Goal: Information Seeking & Learning: Check status

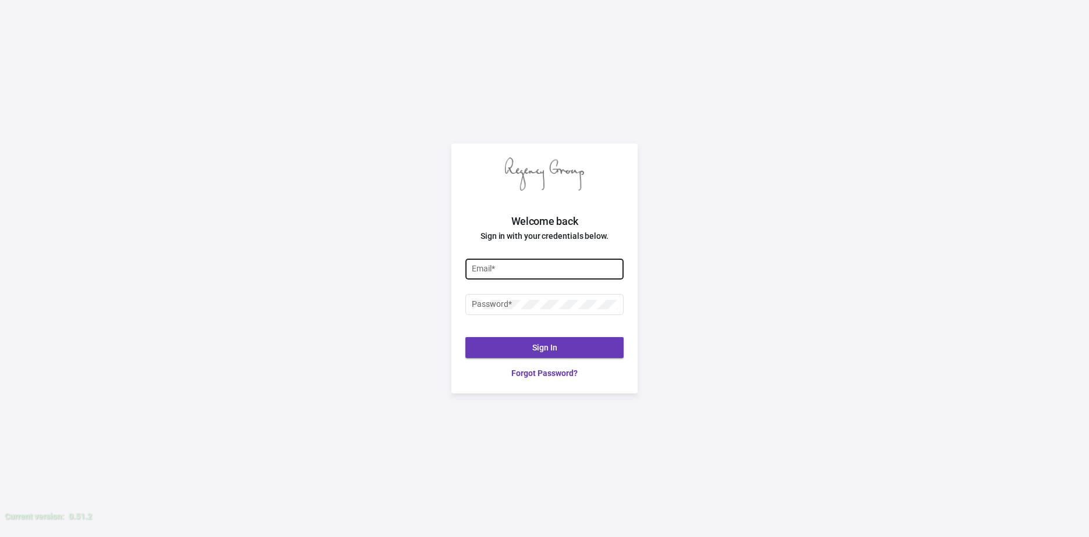
click at [509, 262] on div "Email *" at bounding box center [545, 268] width 146 height 23
click at [514, 267] on input "Email *" at bounding box center [545, 269] width 146 height 9
type input "justin@theregencygroup.net"
click at [554, 315] on div "Password *" at bounding box center [544, 309] width 158 height 31
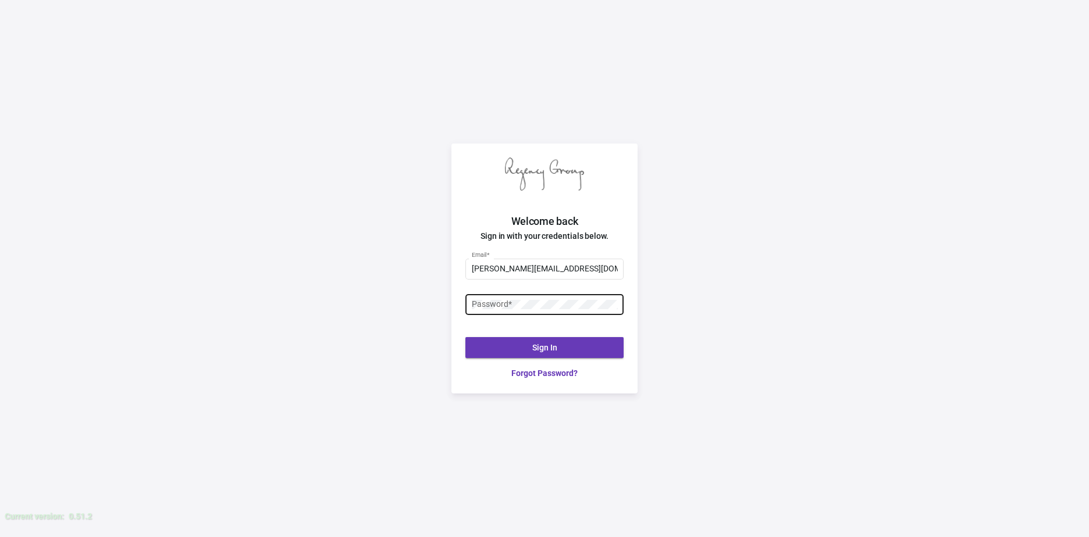
click at [560, 312] on div "Password *" at bounding box center [545, 304] width 146 height 23
click at [540, 340] on button "Sign In" at bounding box center [544, 347] width 158 height 21
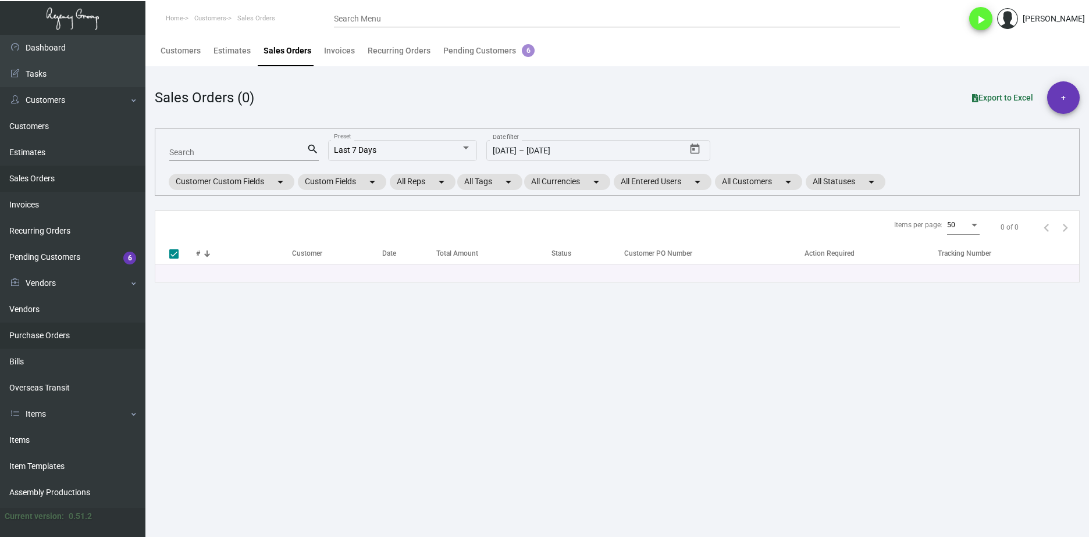
click at [95, 333] on link "Purchase Orders" at bounding box center [72, 336] width 145 height 26
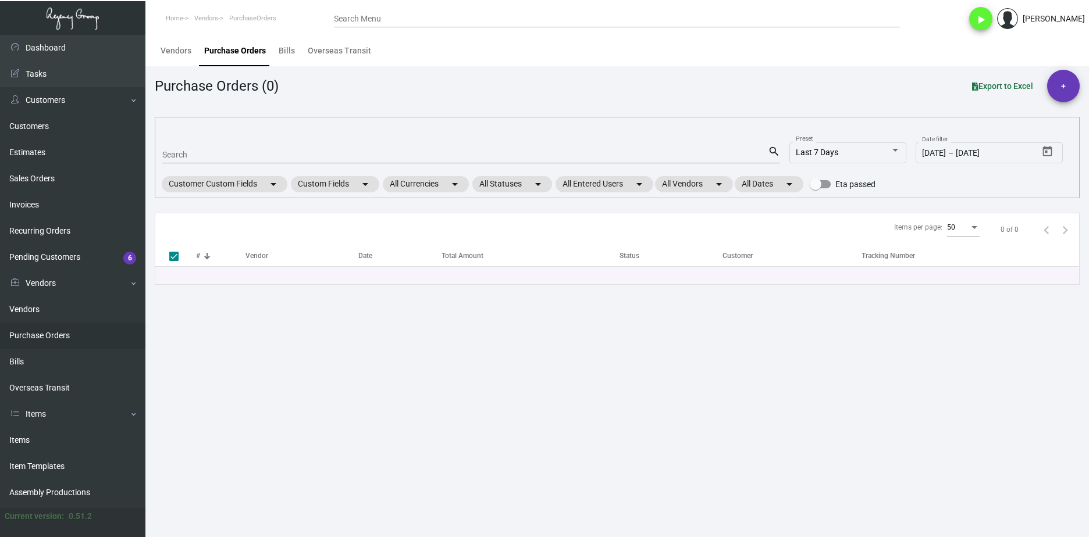
click at [229, 147] on div "Search" at bounding box center [465, 154] width 606 height 18
click at [234, 157] on input "Search" at bounding box center [465, 155] width 606 height 9
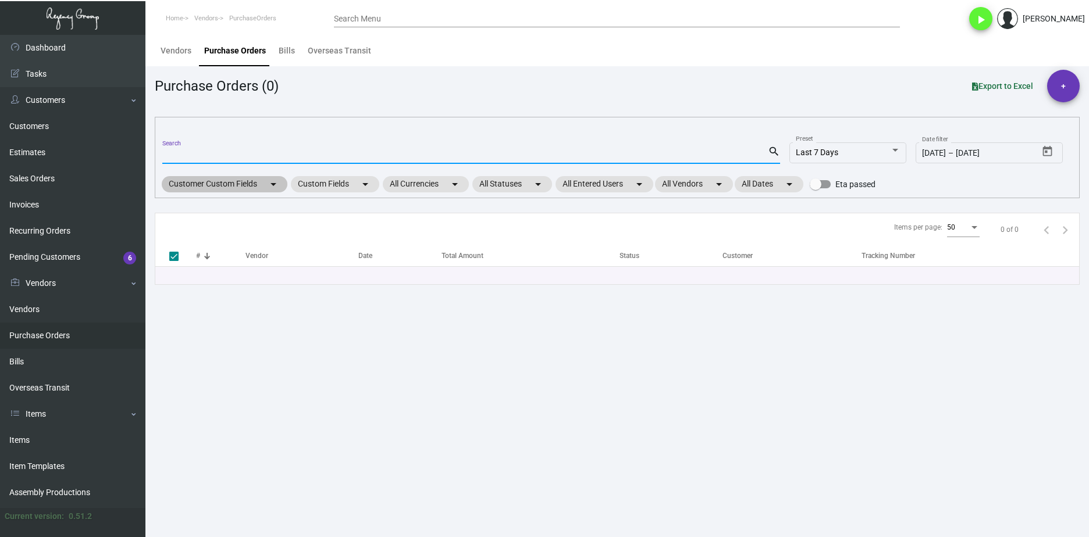
paste input "8045"
type input "8045"
checkbox input "false"
type input "8045"
click at [80, 150] on link "Estimates" at bounding box center [72, 153] width 145 height 26
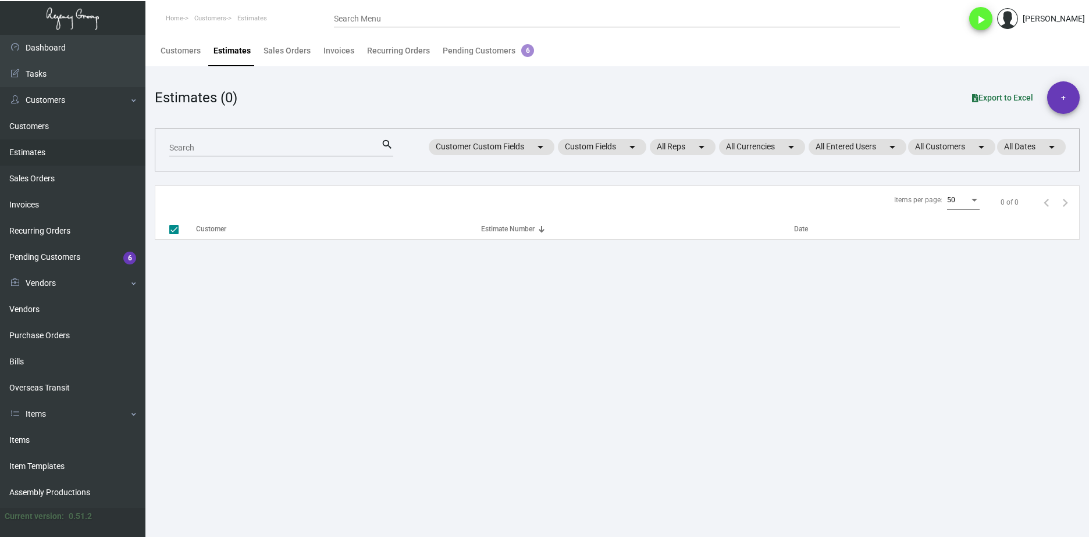
click at [198, 155] on mat-form-field "Search search" at bounding box center [281, 147] width 224 height 36
checkbox input "false"
click at [200, 149] on input "Search" at bounding box center [275, 148] width 212 height 9
paste input "8045"
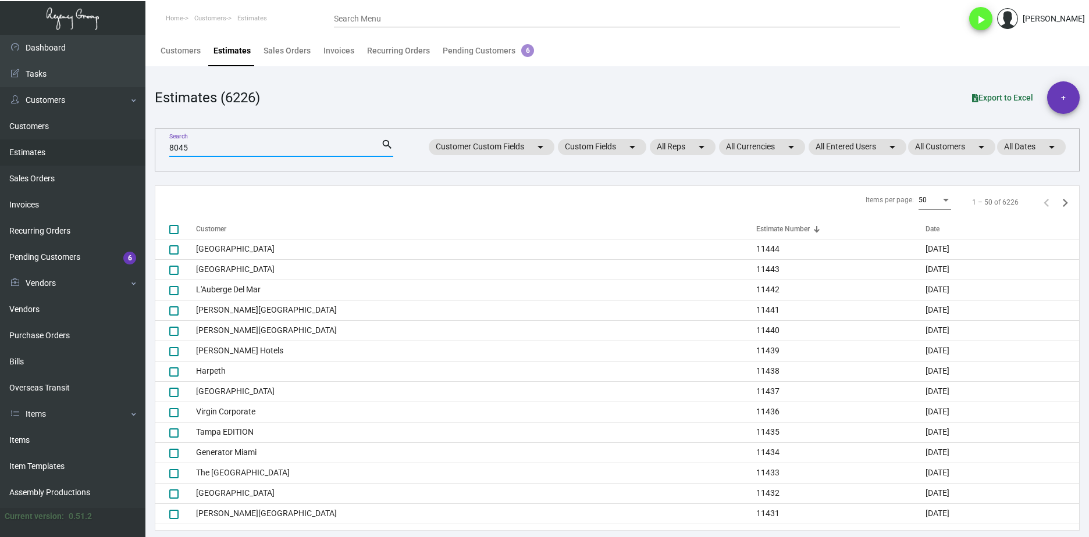
type input "8045"
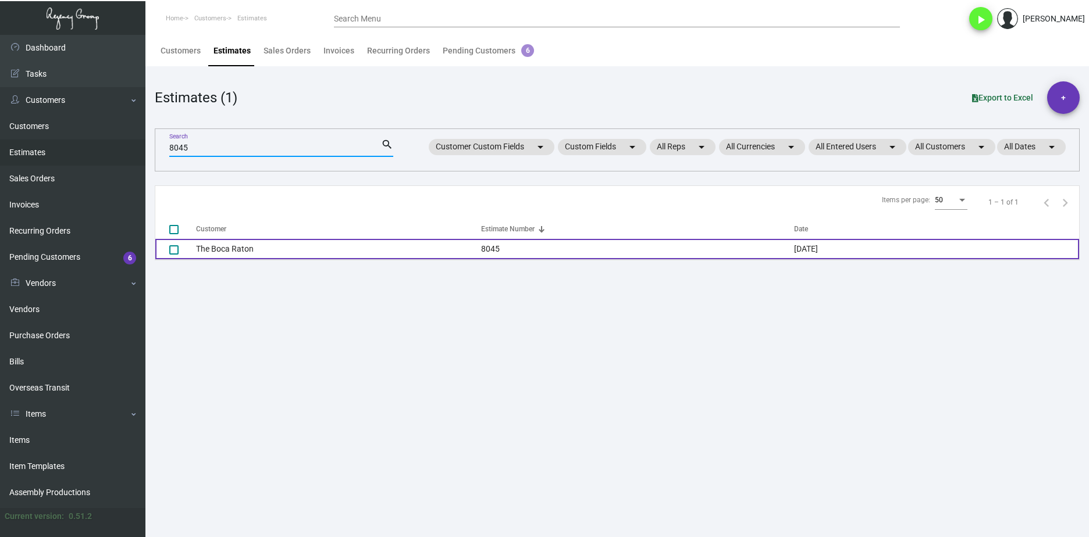
click at [215, 248] on td "The Boca Raton" at bounding box center [338, 249] width 285 height 20
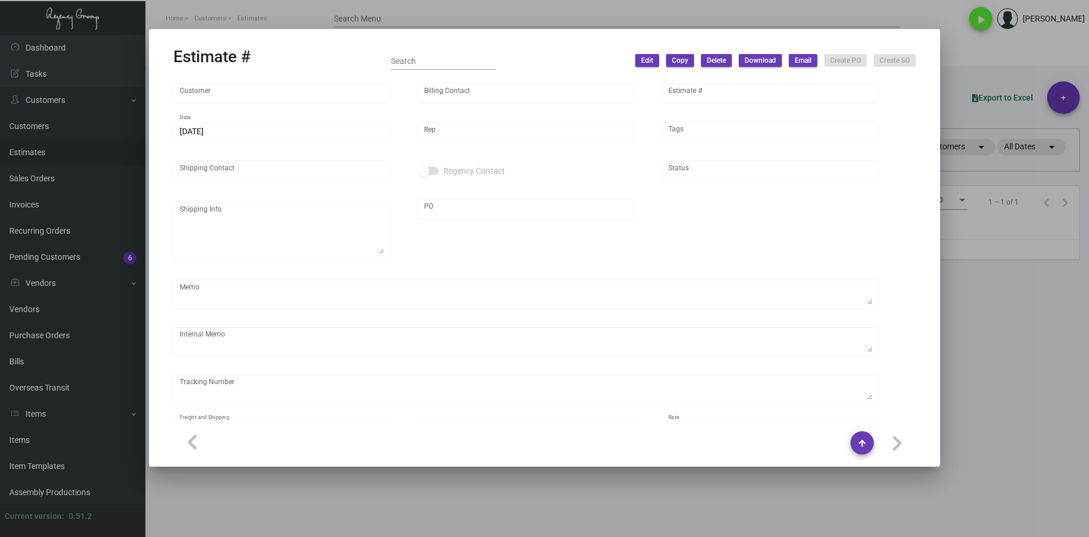
type input "The Boca Raton"
type input "marcy sachi"
type input "8045"
type input "6/9/2022"
type input "Barbara Atkinson"
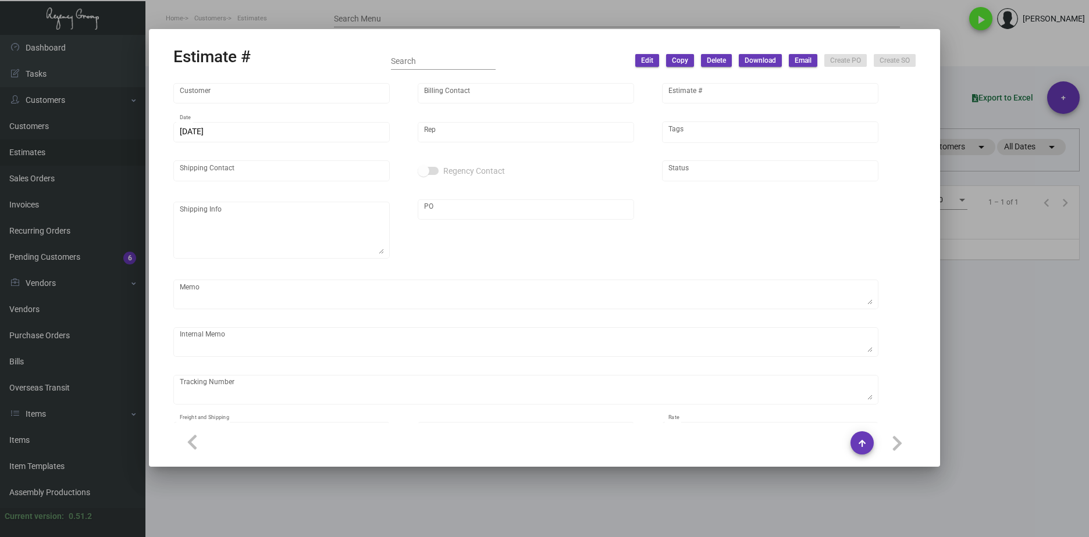
type input "Ordering Department"
type textarea "** INVENTORY REGENCY WAREHOUSE **"
type input "United States Dollar $"
type input "$ 0.00"
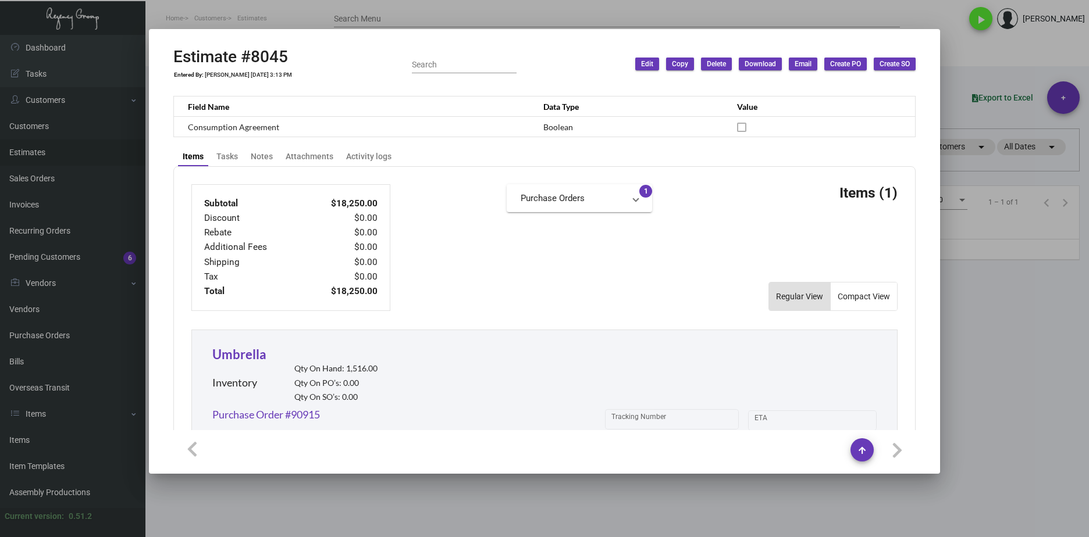
scroll to position [465, 0]
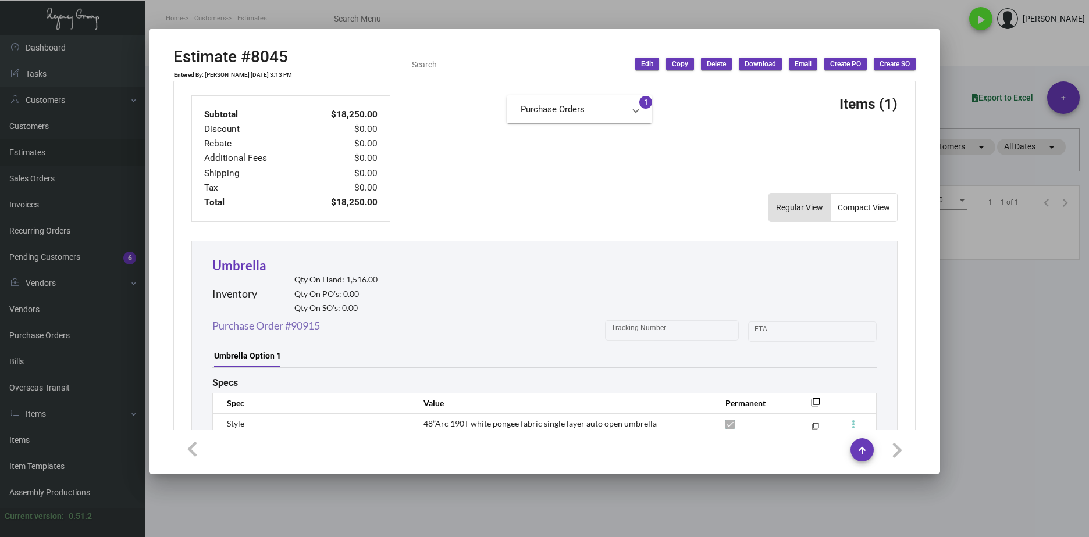
click at [309, 329] on link "Purchase Order #90915" at bounding box center [266, 326] width 108 height 16
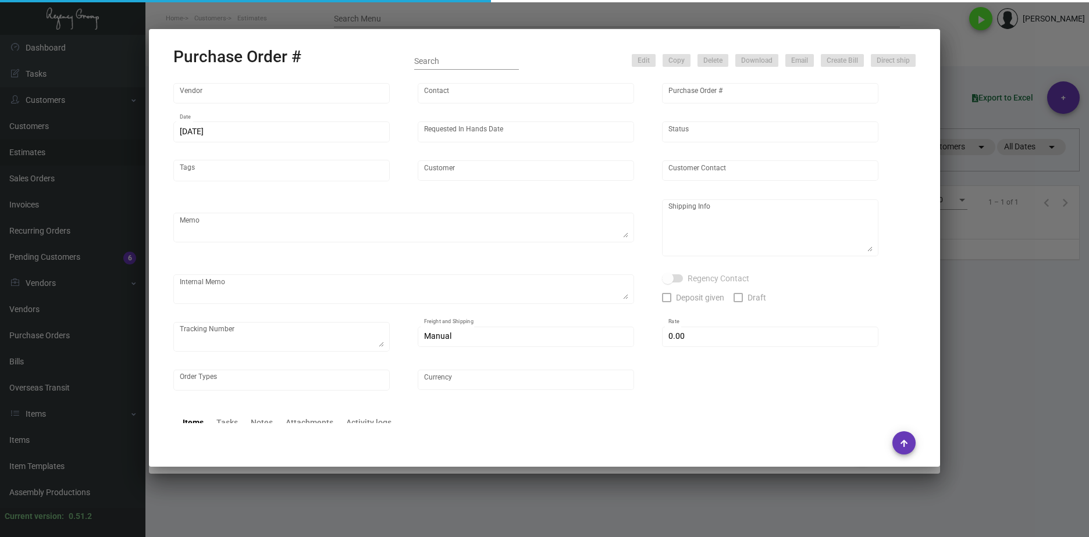
type input "Shanghai East Industrial Co., Ltd,"
type input "David Jiang"
type input "90915"
type input "6/12/2022"
type input "7/15/2022"
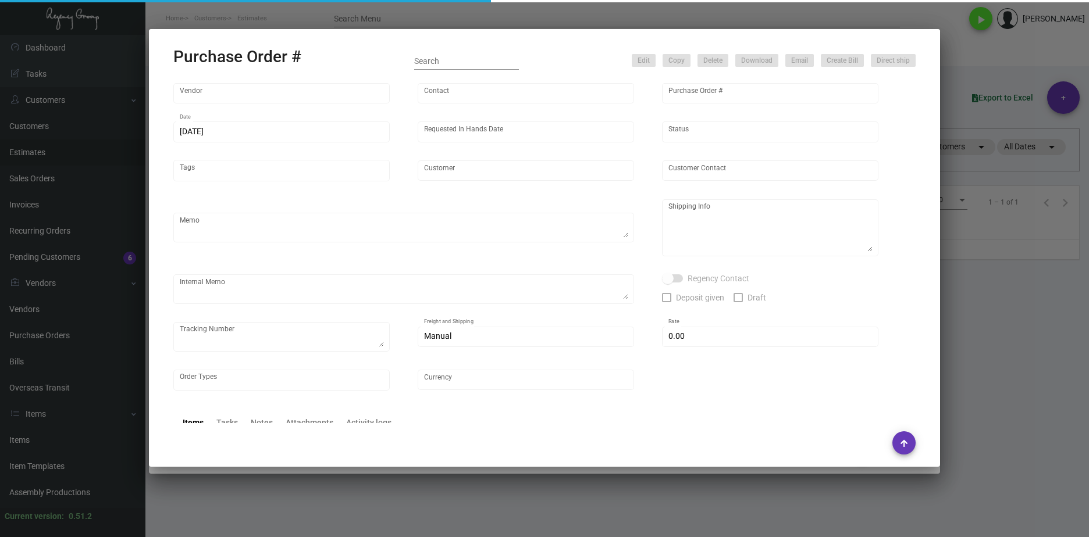
type input "The Boca Raton"
type textarea "process after sample approval"
type textarea "Regency Group NJ - Alex Penate 22 Belgrove Dr. Kearny, NJ, 07032 US"
checkbox input "true"
type input "$ 0.00"
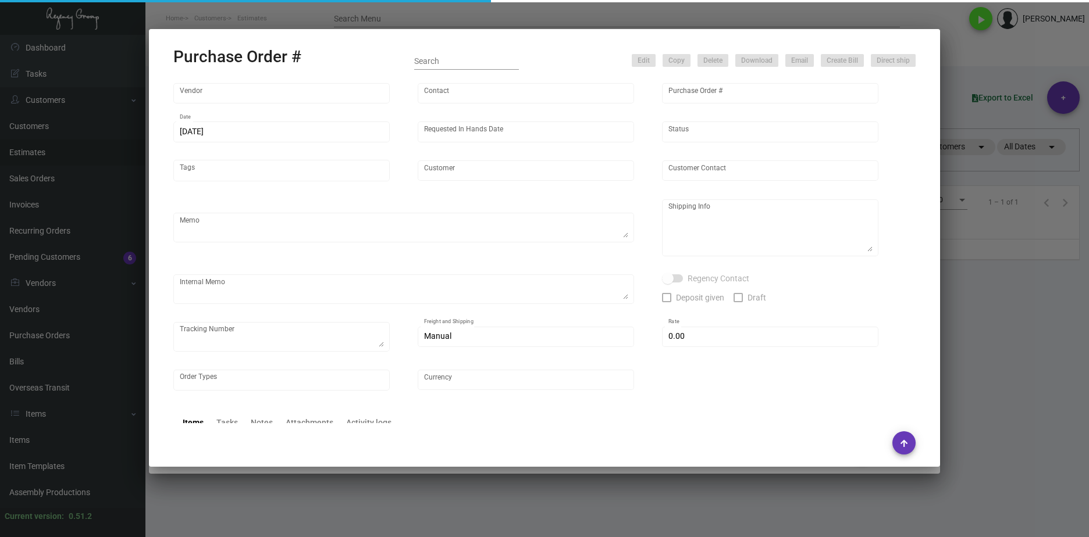
type input "United States Dollar $"
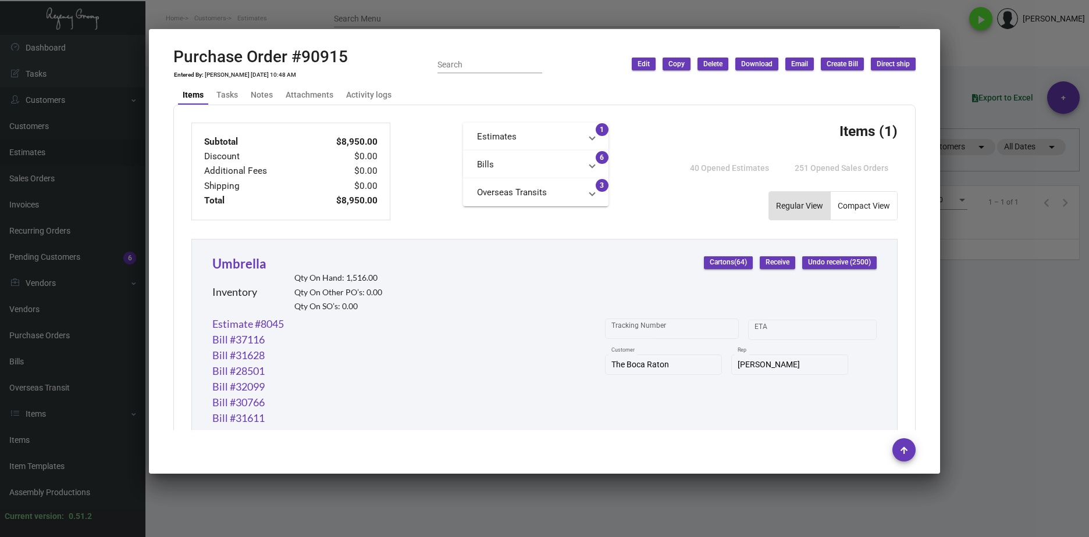
scroll to position [385, 0]
click at [401, 60] on div "Purchase Order #90915 Entered By: Lexi Zhu 6/12/22, 10:48 AM Search Edit Copy D…" at bounding box center [544, 64] width 742 height 34
drag, startPoint x: 399, startPoint y: 60, endPoint x: 187, endPoint y: 61, distance: 212.3
click at [187, 61] on div "Purchase Order #90915 Entered By: Lexi Zhu 6/12/22, 10:48 AM Search Edit Copy D…" at bounding box center [544, 64] width 742 height 34
click at [358, 61] on div "Purchase Order #90915 Entered By: Lexi Zhu 6/12/22, 10:48 AM Search Edit Copy D…" at bounding box center [544, 64] width 742 height 34
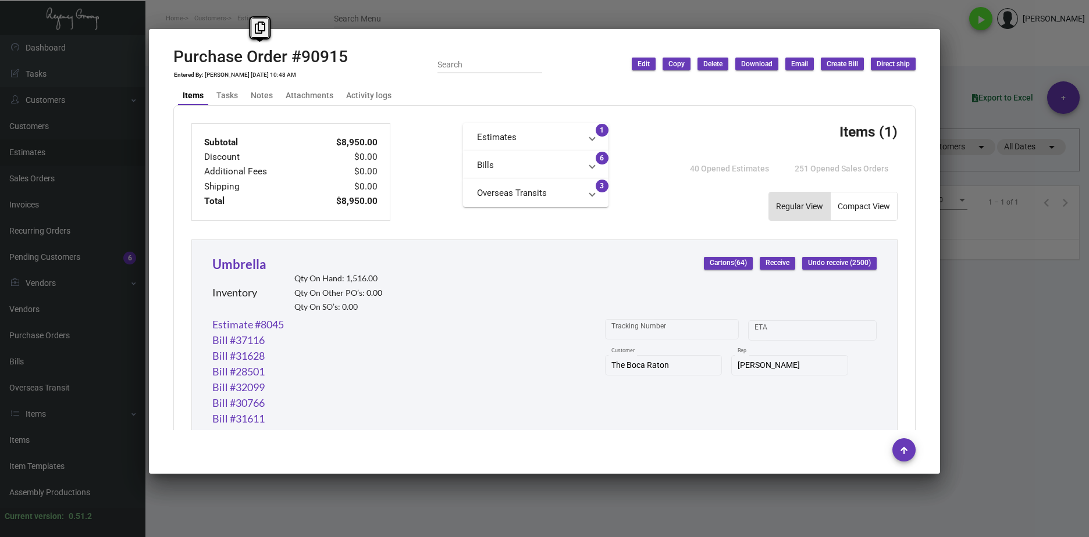
drag, startPoint x: 346, startPoint y: 57, endPoint x: 171, endPoint y: 62, distance: 175.2
click at [171, 62] on mat-dialog-container "Purchase Order #90915 Entered By: Lexi Zhu 6/12/22, 10:48 AM Search Edit Copy D…" at bounding box center [544, 251] width 791 height 445
copy h2 "Purchase Order #90915"
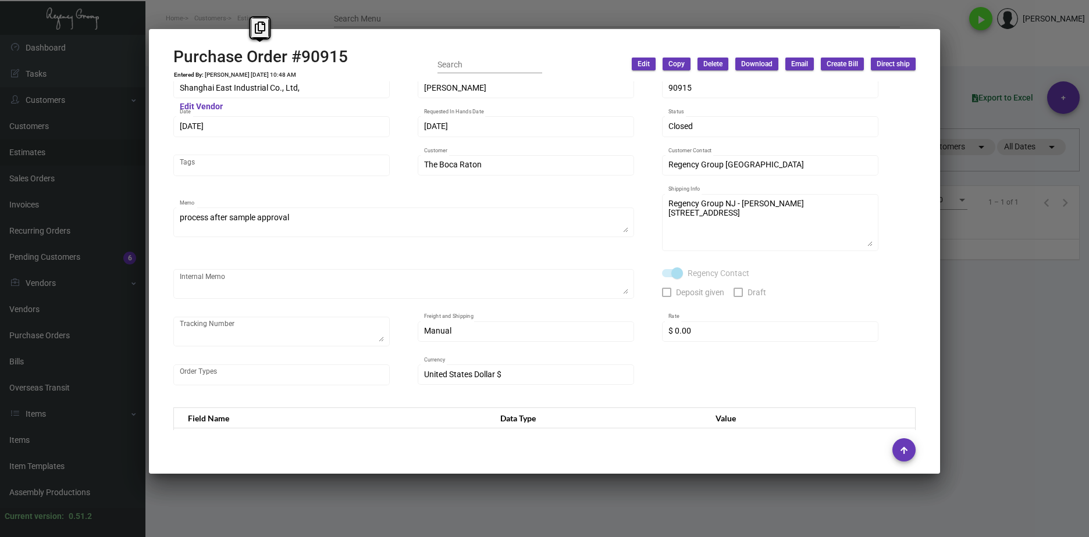
scroll to position [0, 0]
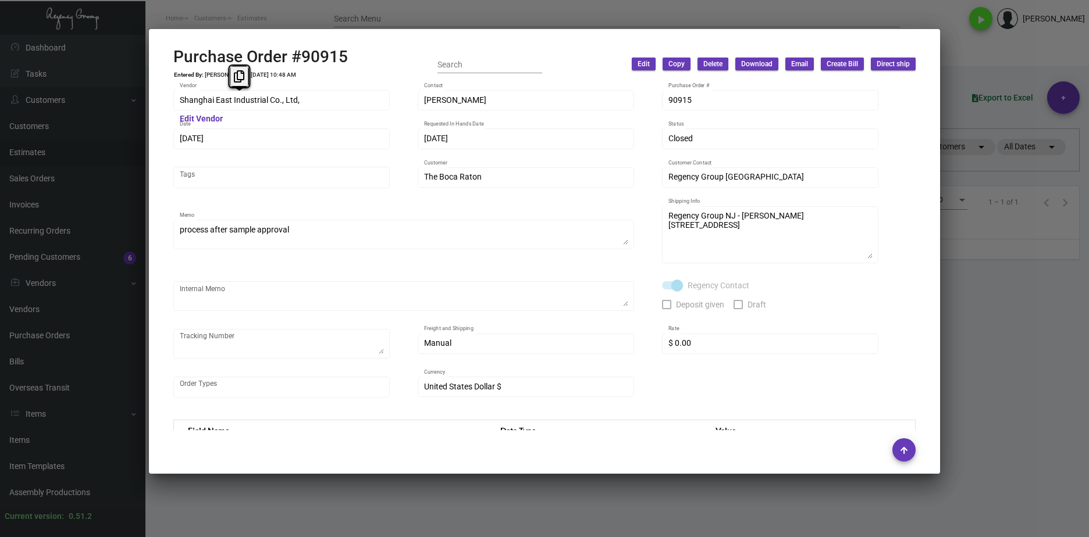
click at [131, 101] on div "Estimate #8045 Entered By: Lexi Zhu 6/9/22, 3:13 PM Search Edit Copy Delete Dow…" at bounding box center [544, 268] width 1089 height 537
click at [767, 501] on div at bounding box center [544, 268] width 1089 height 537
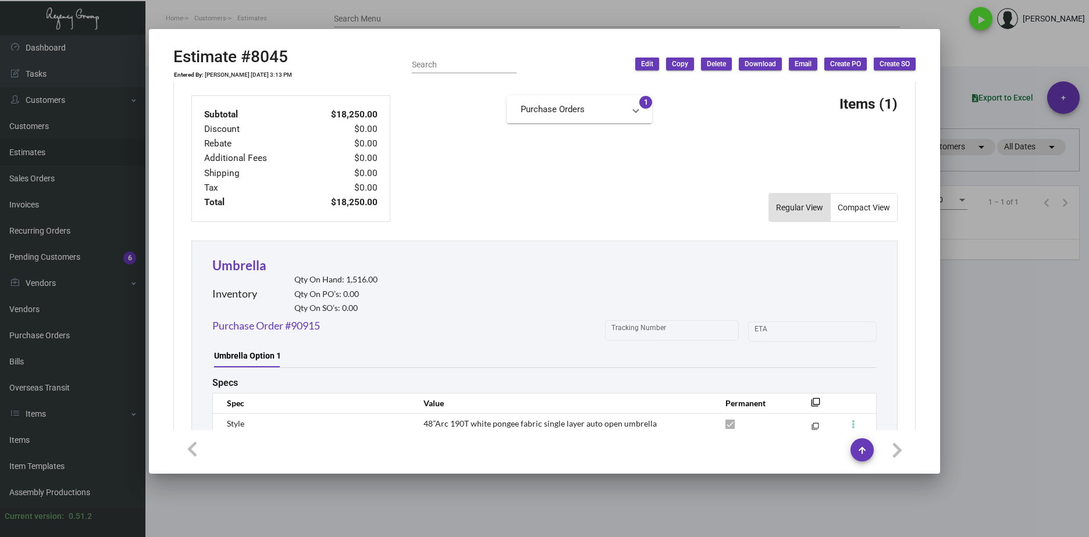
click at [632, 535] on div at bounding box center [544, 268] width 1089 height 537
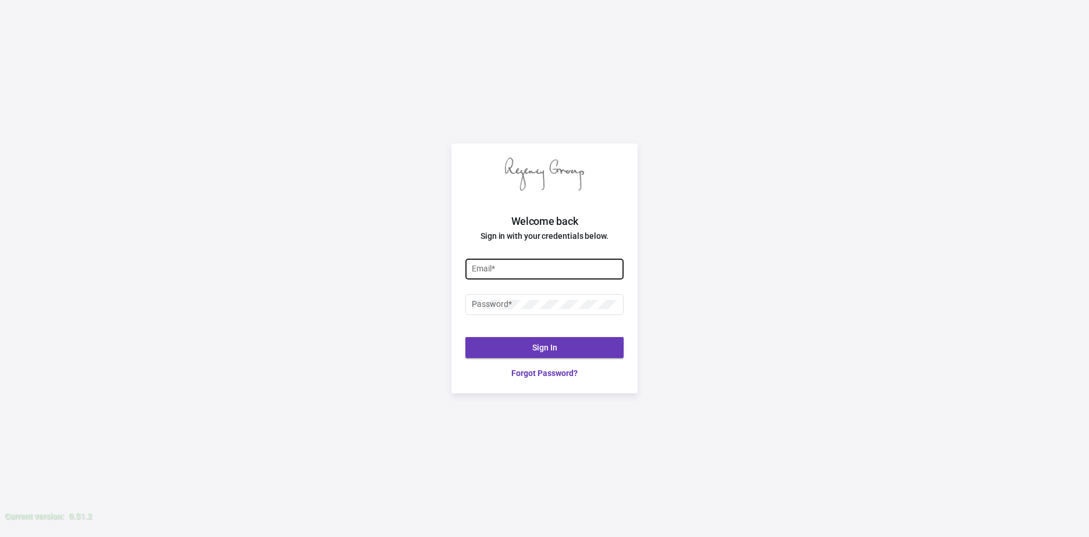
click at [547, 261] on div "Email *" at bounding box center [545, 268] width 146 height 23
click at [548, 265] on input "Email *" at bounding box center [545, 269] width 146 height 9
type input "justin@theregencygroup.net"
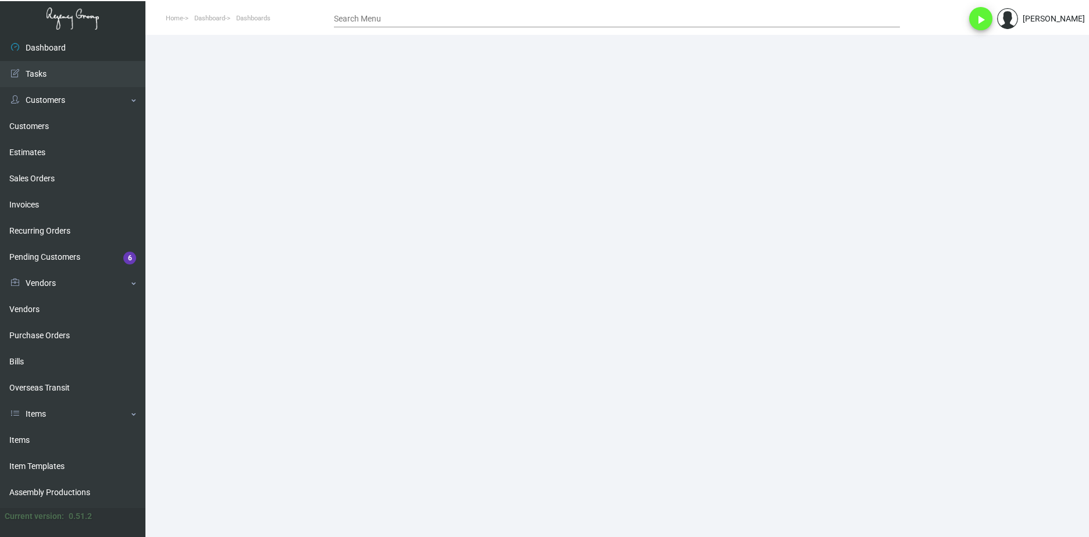
drag, startPoint x: 330, startPoint y: 211, endPoint x: 293, endPoint y: 188, distance: 44.1
click at [305, 196] on main at bounding box center [616, 286] width 943 height 503
click at [82, 331] on link "Purchase Orders" at bounding box center [72, 336] width 145 height 26
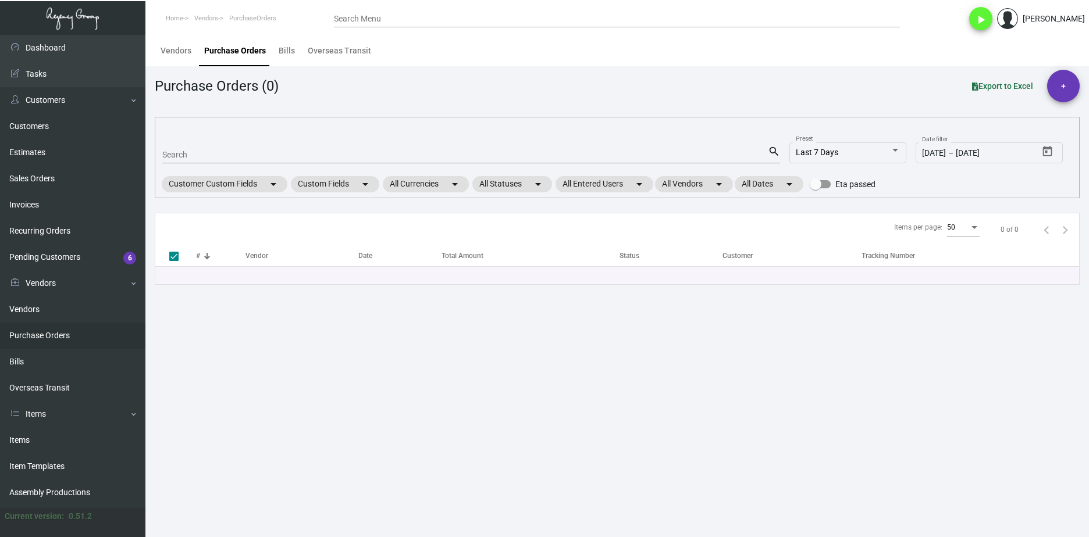
click at [188, 163] on mat-form-field "Search search" at bounding box center [471, 154] width 618 height 36
click at [188, 161] on div "Search" at bounding box center [465, 154] width 606 height 18
paste input "106758"
type input "106758"
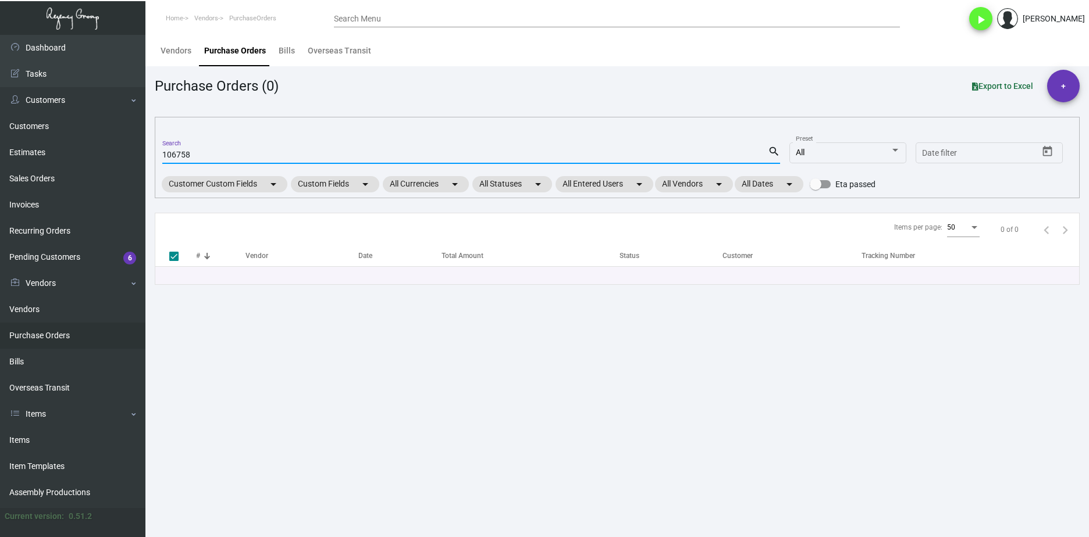
checkbox input "false"
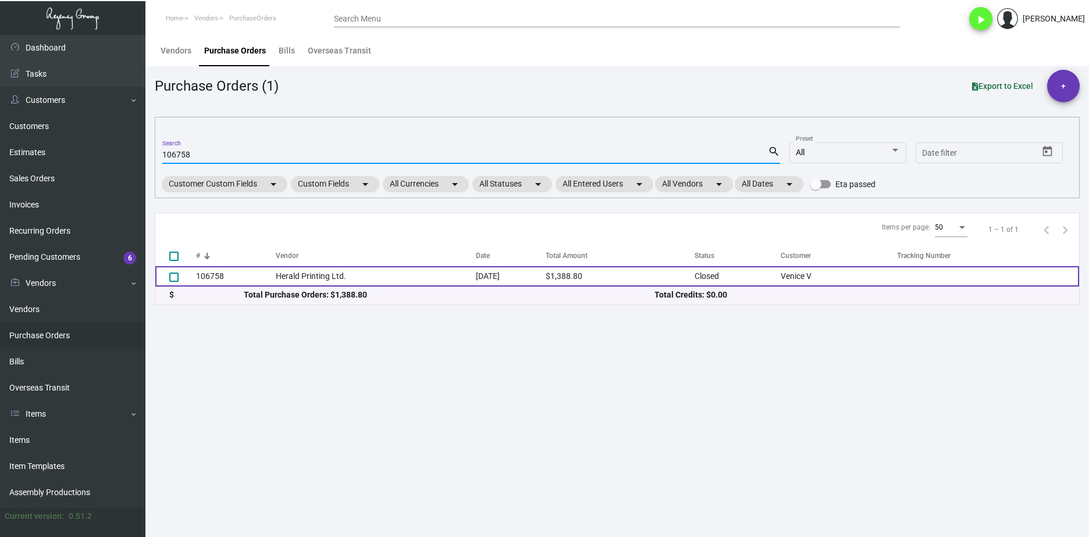
click at [248, 273] on td "106758" at bounding box center [236, 276] width 80 height 20
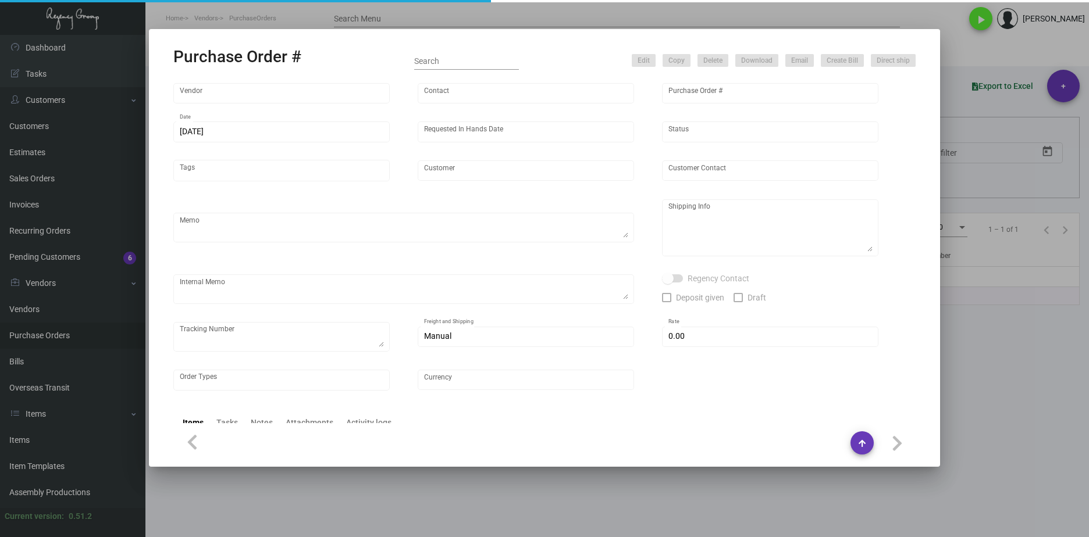
type input "Herald Printing Ltd."
type input "Fred Jannone"
type input "106758"
type input "8/9/2024"
type input "8/20/2024"
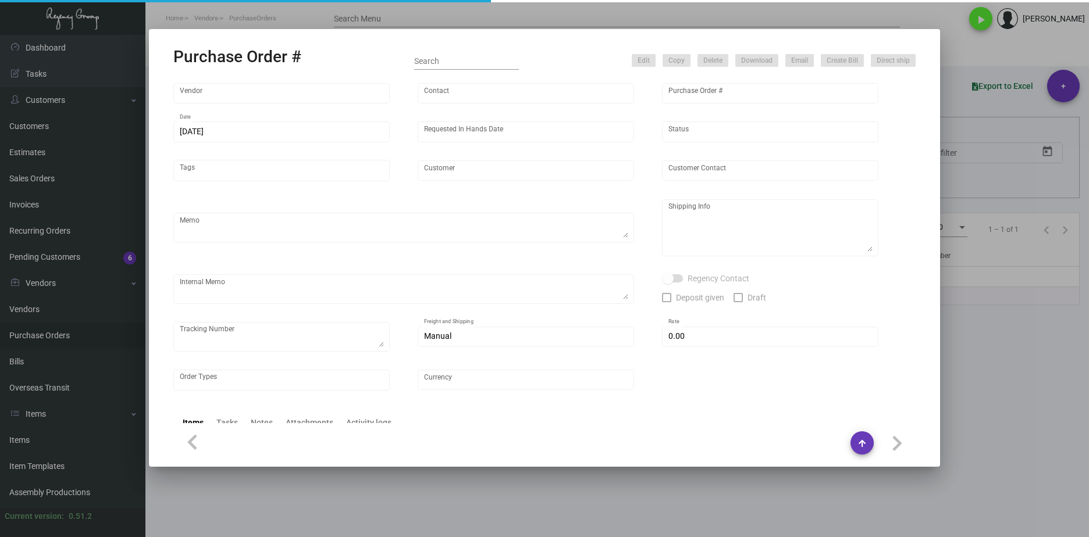
type input "Venice V"
type input "Camila Luna"
type textarea "***ANY PRICE DISCREPANCY MUST BE CALLED OUT PRIOR TO PROCEEDING WITH THIS ORDER…"
type textarea "Venice V - Camila Luna 5 Westminster Avenue Los Angeles, CA, 90291 US"
type textarea "YR ACH 8/16"
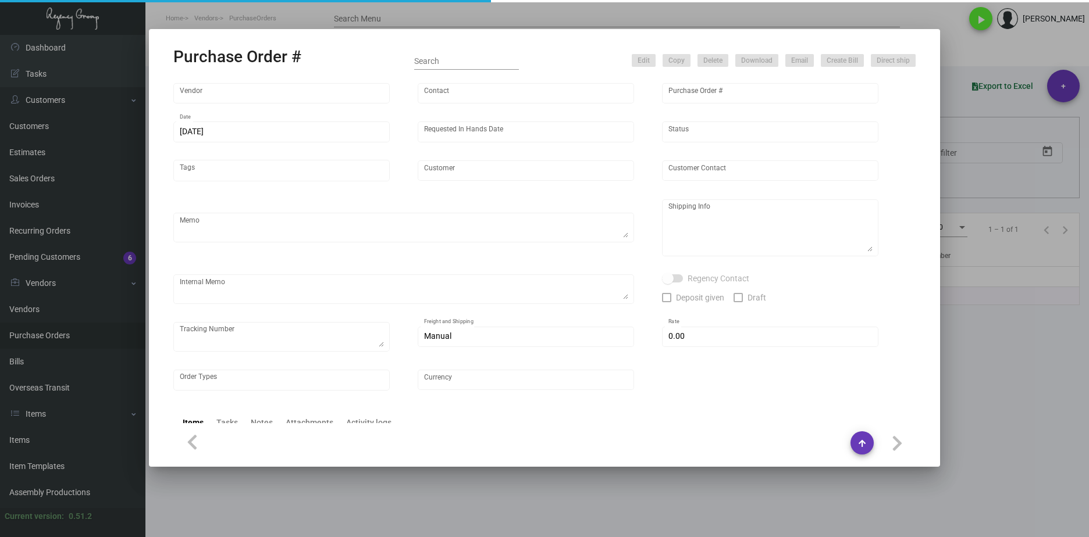
checkbox input "true"
type input "$ 0.00"
type input "United States Dollar $"
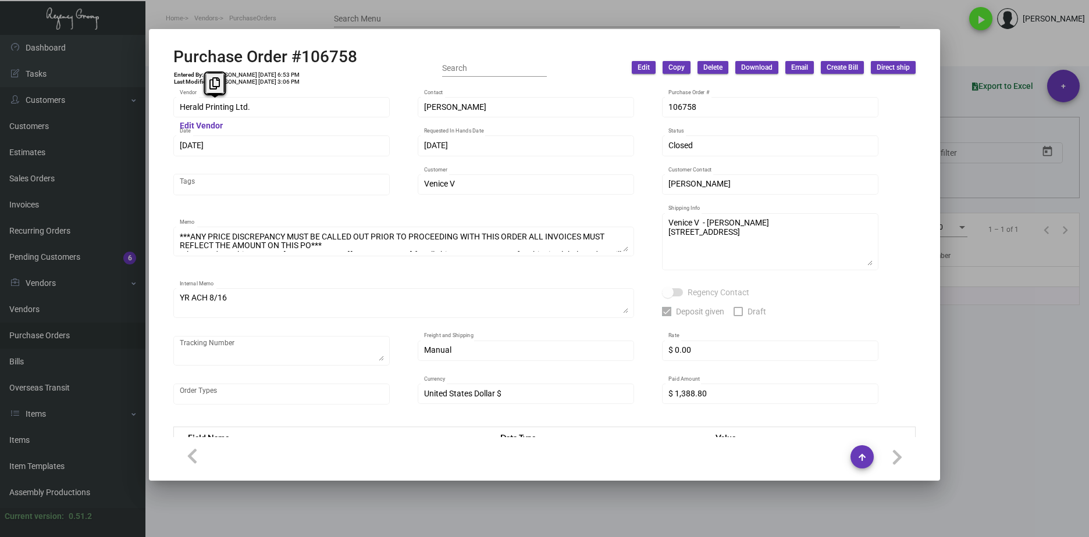
click at [154, 106] on mat-dialog-container "Purchase Order #106758 Entered By: Shraddha Sanghai 8/8/24, 6:53 PM Last Modifi…" at bounding box center [544, 255] width 791 height 452
click at [121, 96] on div "Purchase Order #106758 Entered By: Shraddha Sanghai 8/8/24, 6:53 PM Last Modifi…" at bounding box center [544, 268] width 1089 height 537
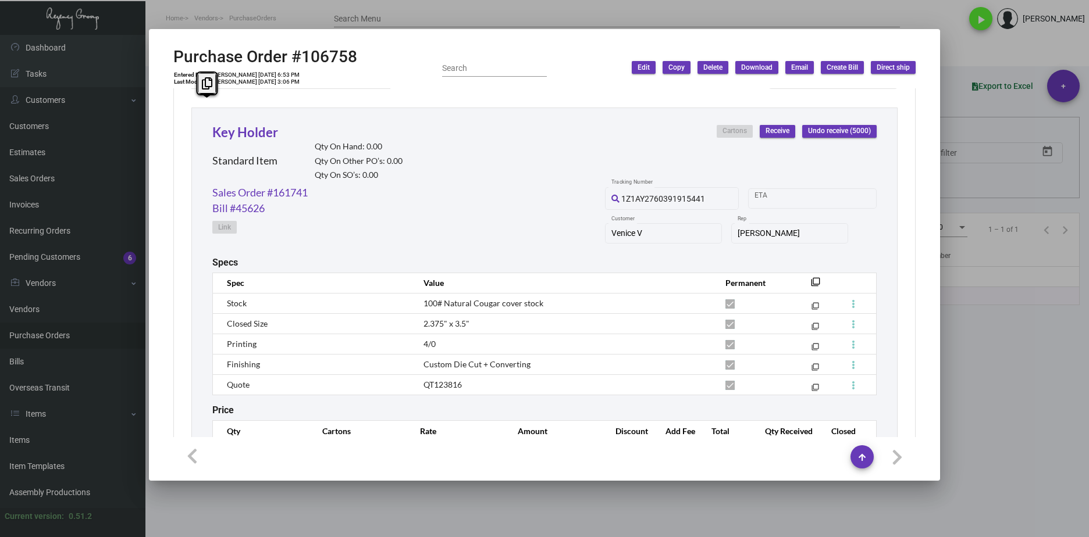
scroll to position [588, 0]
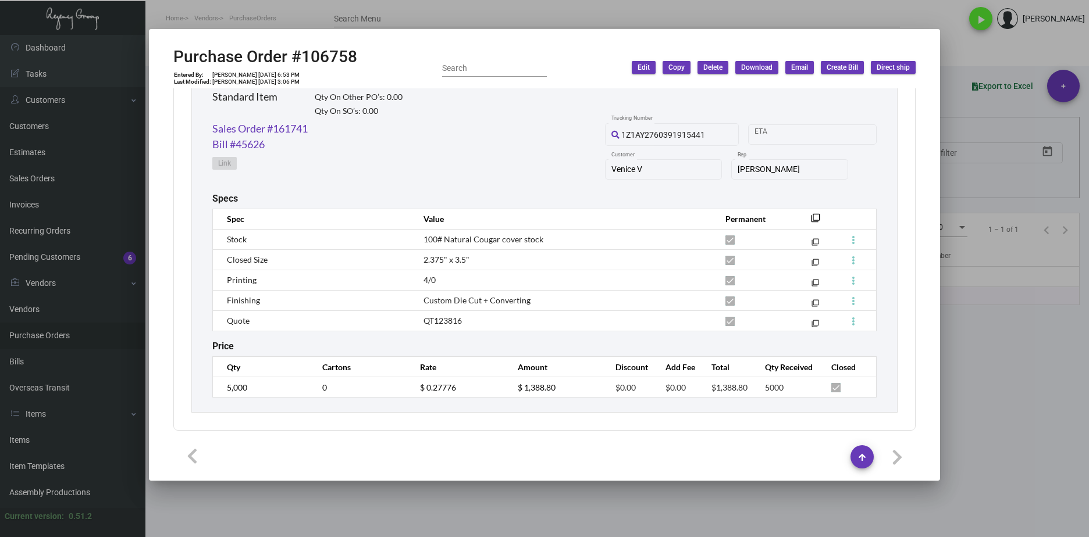
click at [201, 392] on div "Key Holder Standard Item Qty On Hand: 0.00 Qty On Other PO’s: 0.00 Qty On SO’s:…" at bounding box center [544, 228] width 706 height 369
click at [722, 497] on div at bounding box center [544, 268] width 1089 height 537
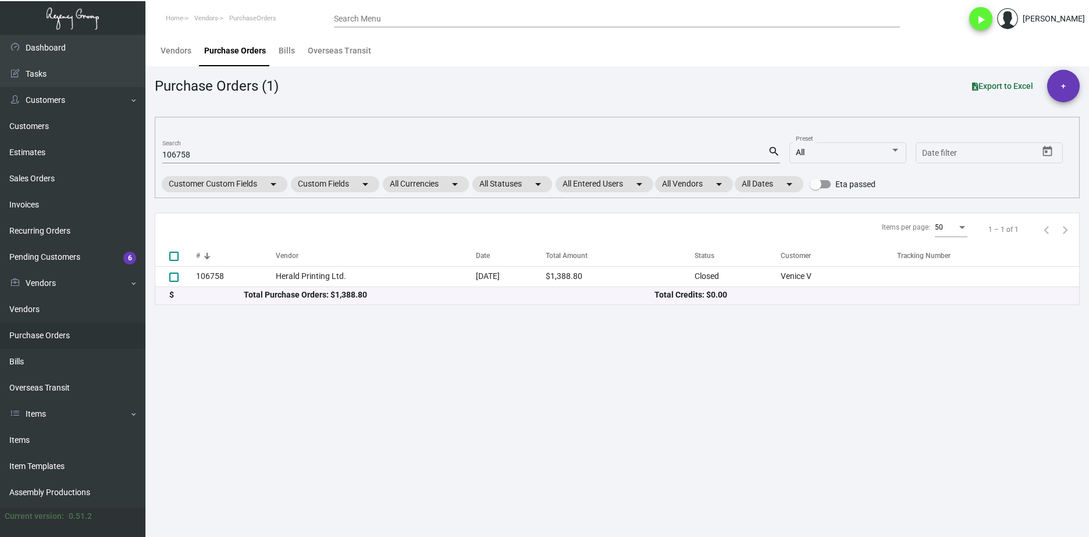
click at [188, 155] on input "106758" at bounding box center [465, 155] width 606 height 9
paste input "013"
type input "106013"
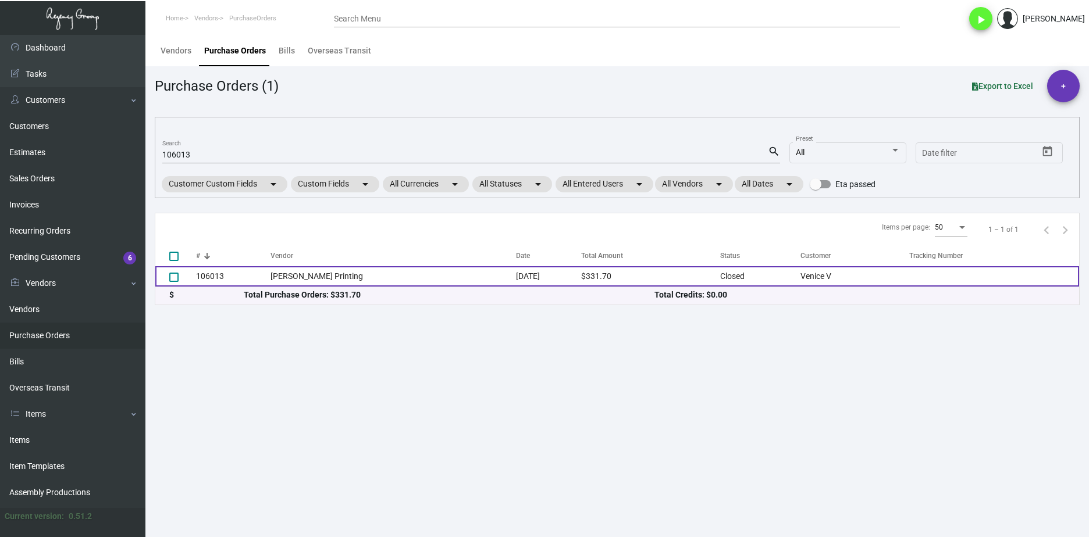
click at [214, 273] on td "106013" at bounding box center [233, 276] width 74 height 20
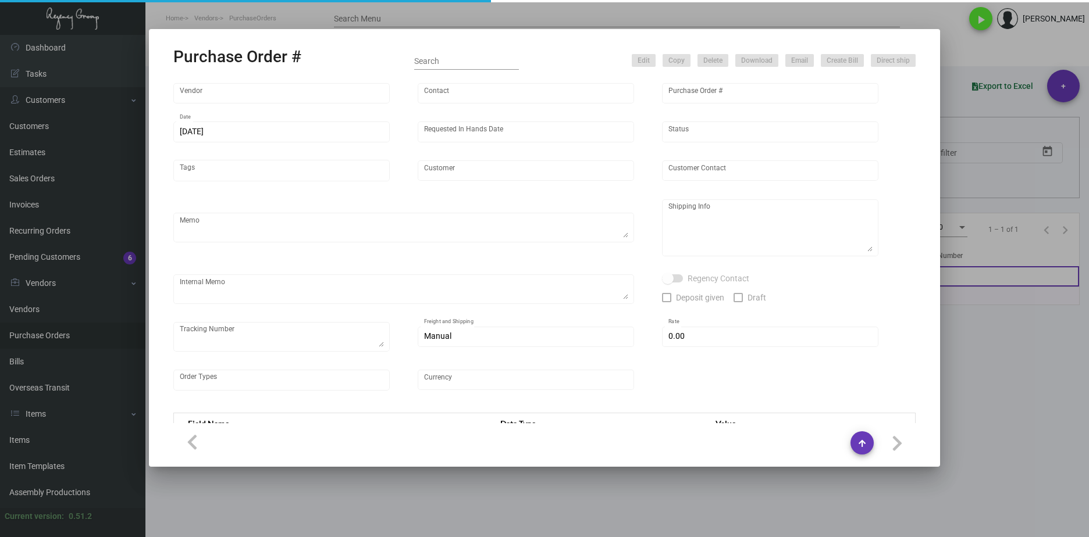
type input "Werner Printing"
type input "Bob Werner"
type input "106013"
type input "6/21/2024"
type input "7/1/2024"
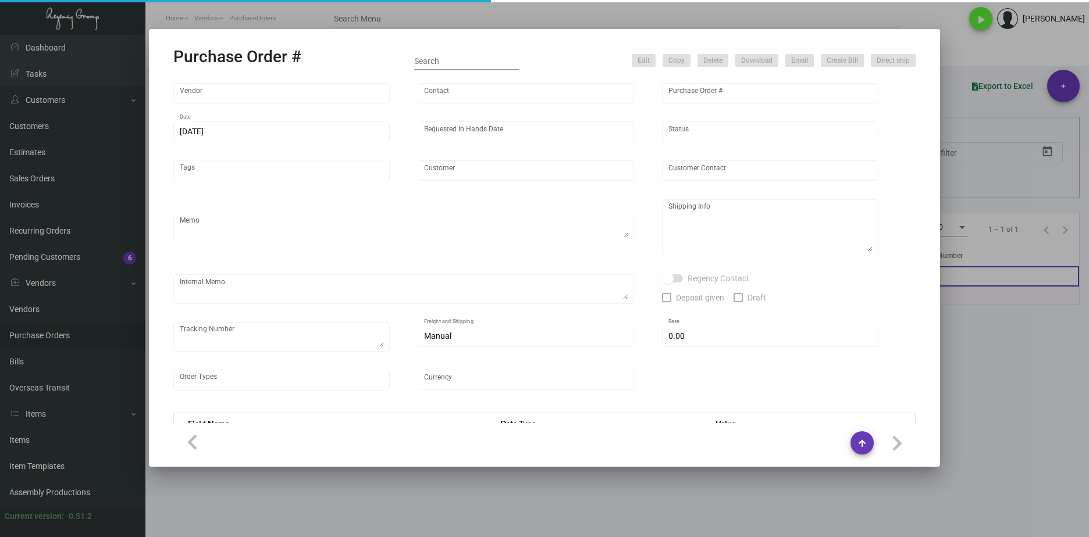
type input "Venice V"
type input "Camila Luna"
type textarea "***ANY PRICE DISCREPANCY MUST BE CALLED OUT PRIOR TO PROCEEDING WITH THIS ORDER…"
type textarea "Venice V - Camila Luna 5 Westminster Avenue Los Angeles, CA, 90291 US"
type input "$ 0.00"
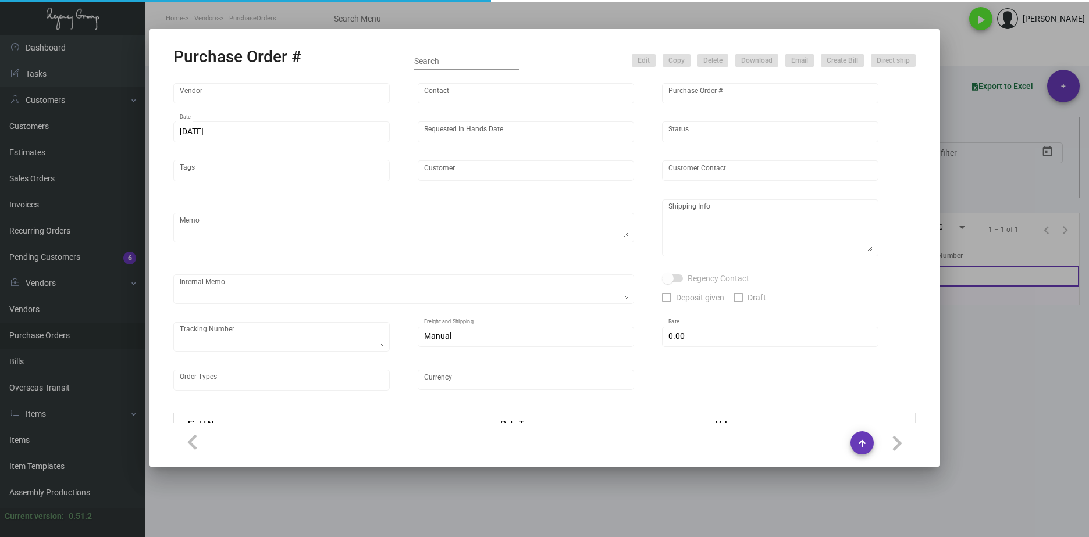
type input "United States Dollar $"
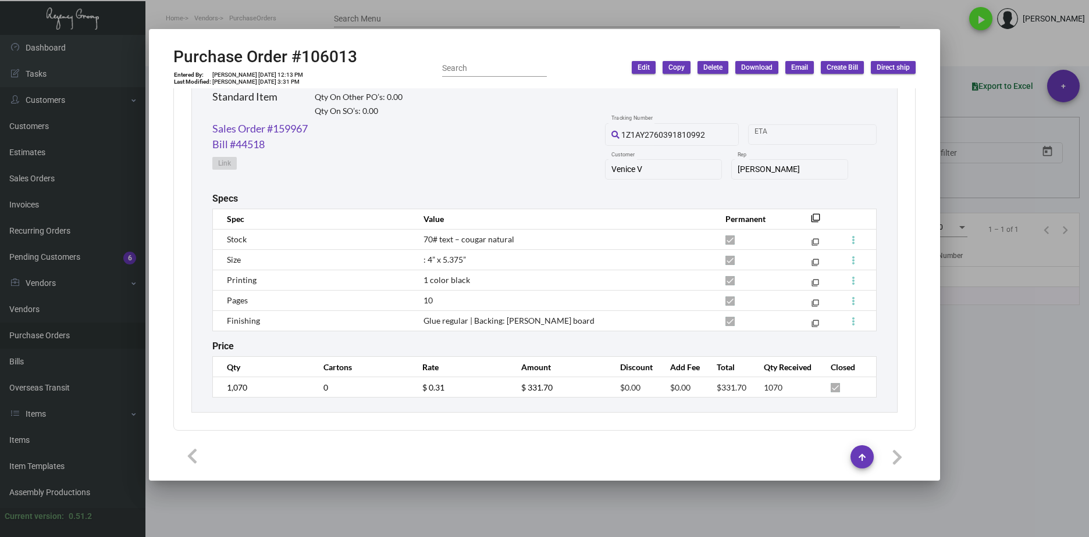
click at [197, 385] on div "Notepad Standard Item Qty On Hand: 0.00 Qty On Other PO’s: 0.00 Qty On SO’s: 0.…" at bounding box center [544, 228] width 706 height 369
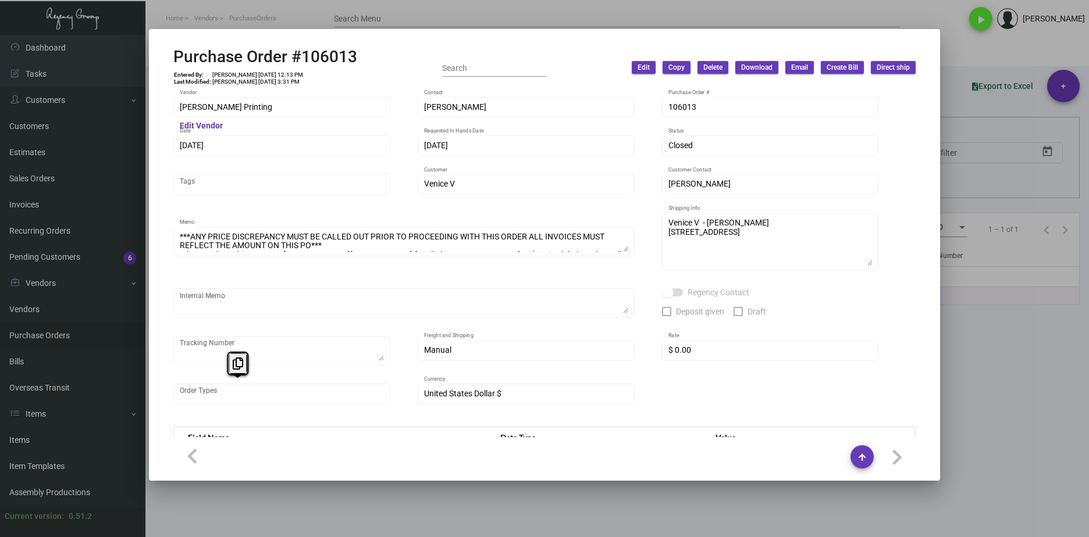
scroll to position [588, 0]
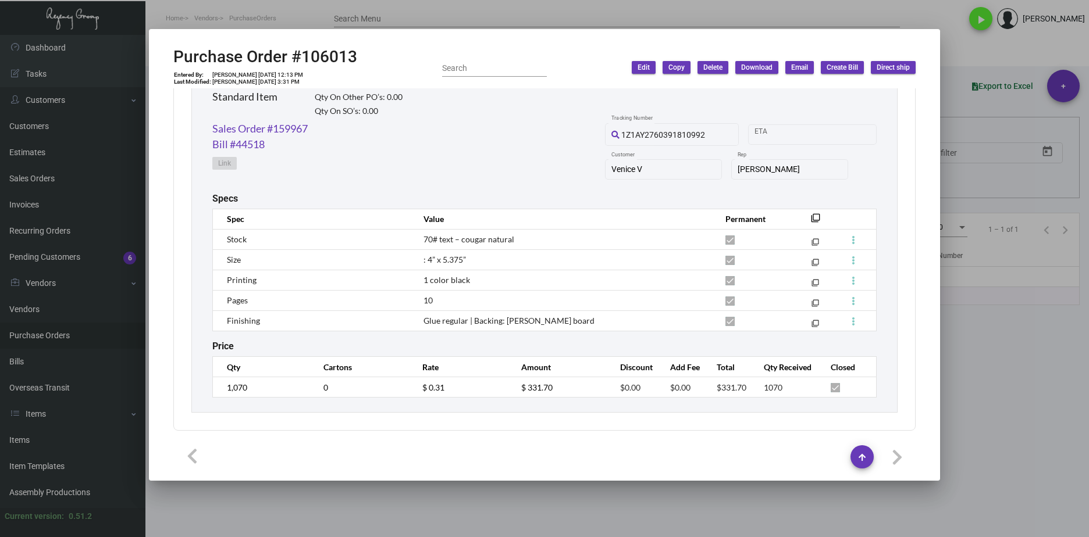
drag, startPoint x: 959, startPoint y: 418, endPoint x: 933, endPoint y: 410, distance: 26.9
click at [959, 417] on div at bounding box center [544, 268] width 1089 height 537
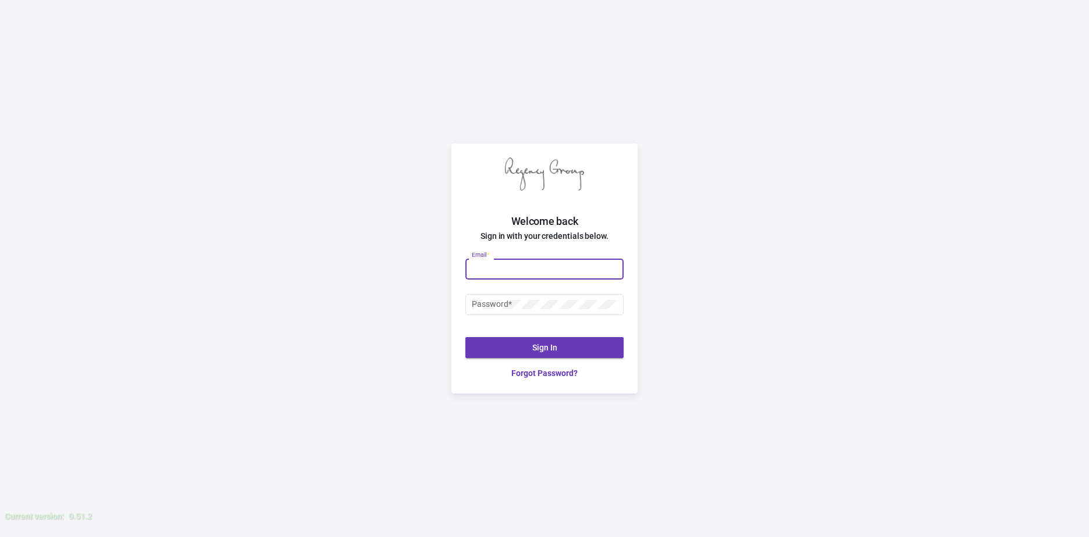
drag, startPoint x: 531, startPoint y: 268, endPoint x: 524, endPoint y: 252, distance: 17.2
click at [531, 268] on input "Email *" at bounding box center [545, 269] width 146 height 9
type input "justin@theregencygroup.net"
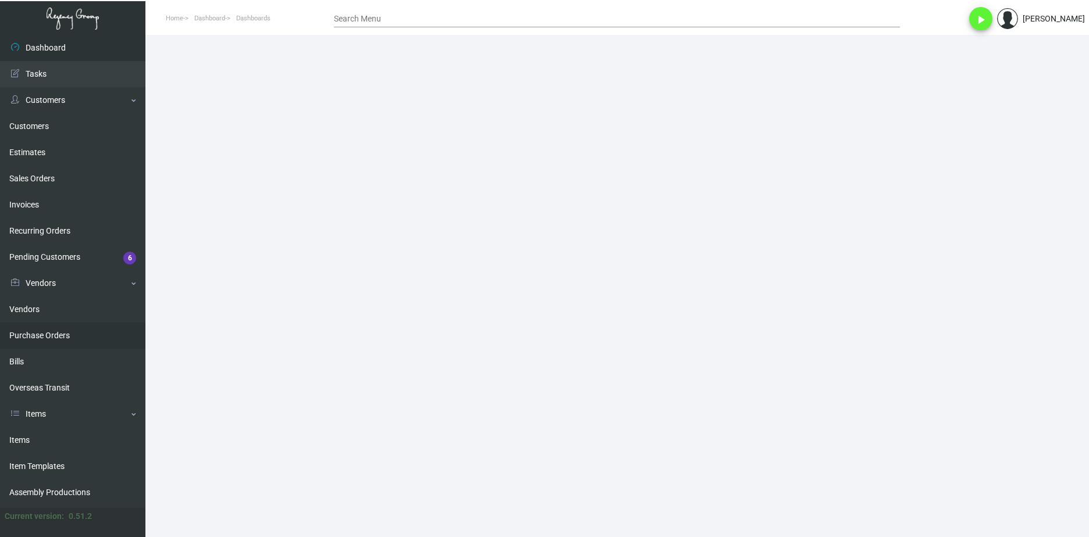
click at [90, 329] on link "Purchase Orders" at bounding box center [72, 336] width 145 height 26
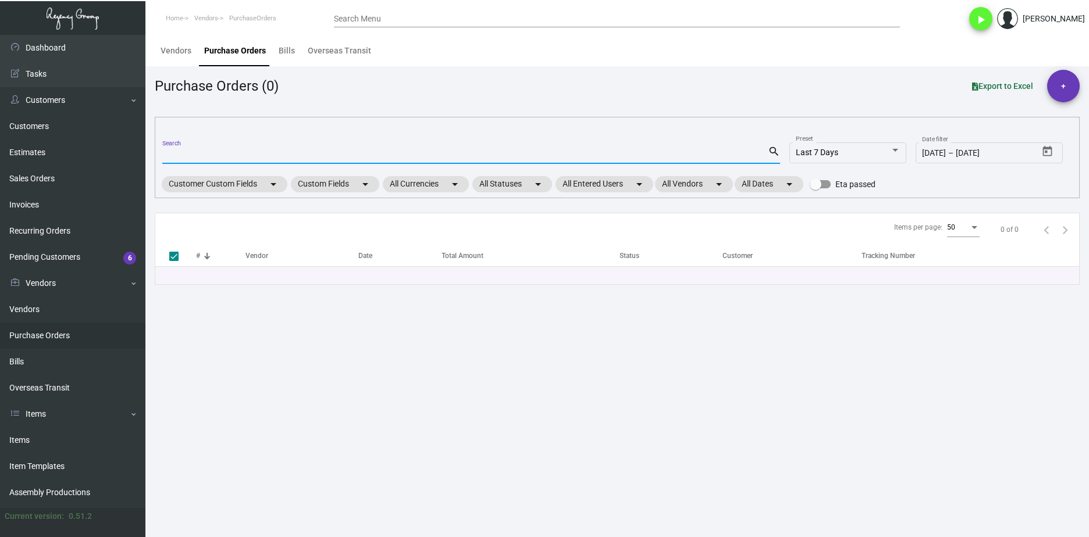
click at [187, 156] on input "Search" at bounding box center [465, 155] width 606 height 9
paste input "101732"
type input "101732"
checkbox input "false"
type input "101732\"
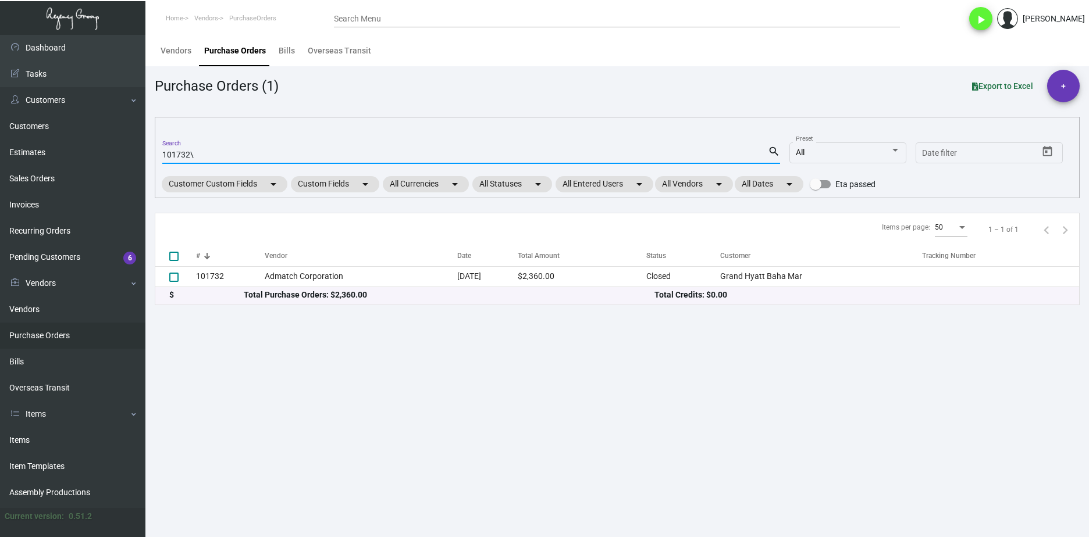
checkbox input "true"
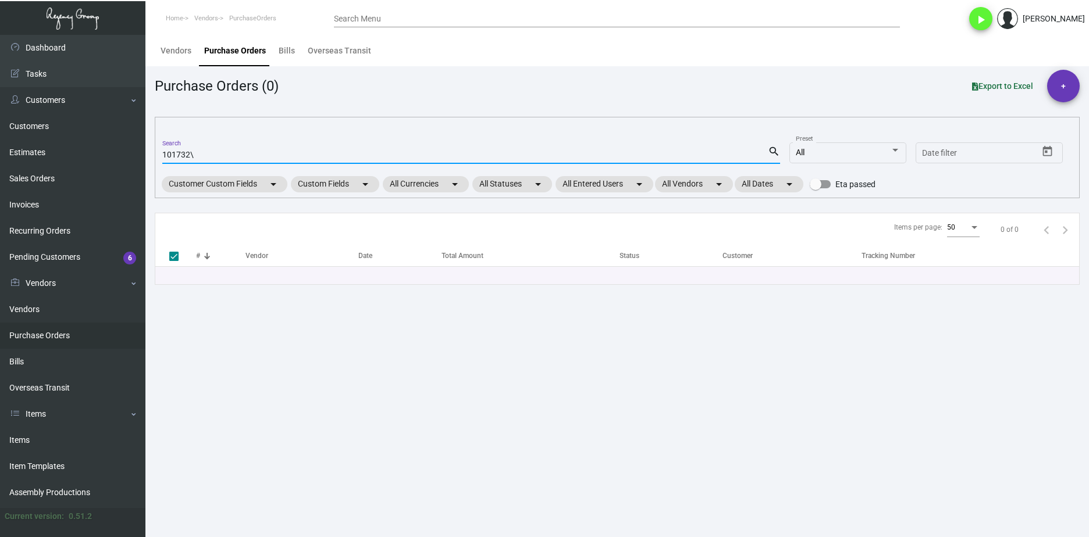
type input "101732"
checkbox input "false"
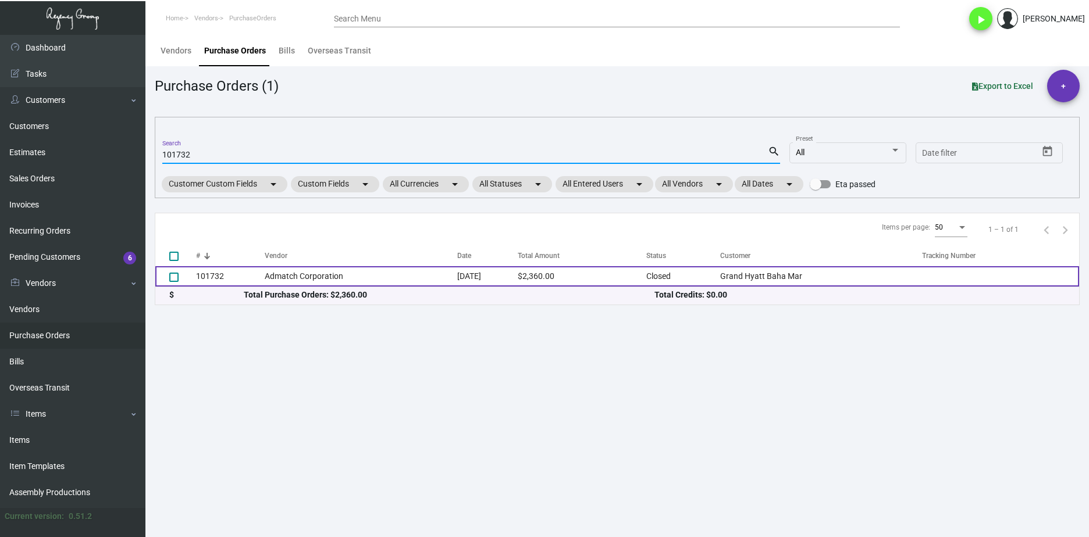
click at [293, 286] on td "Admatch Corporation" at bounding box center [361, 276] width 193 height 20
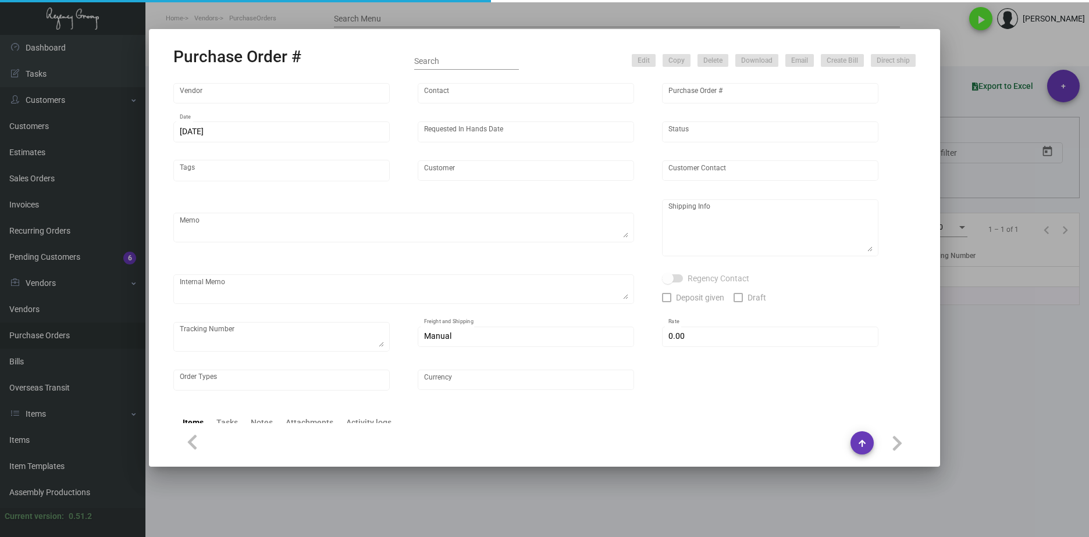
type input "Admatch Corporation"
type input "Order Entry"
type input "101732"
type input "10/19/2023"
type input "11/24/2023"
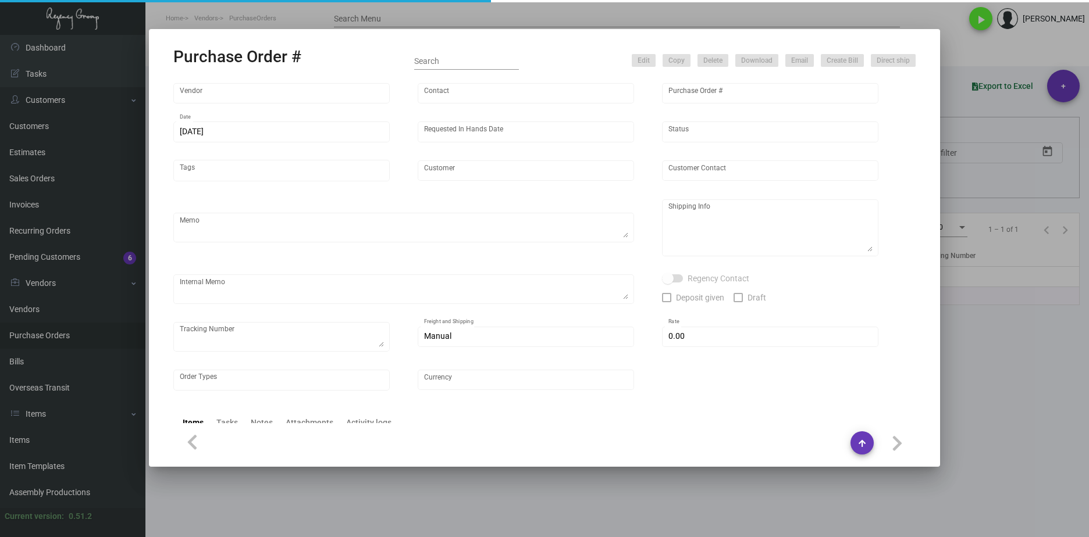
type input "Grand Hyatt Baha Mar"
type input "Tracy Sands"
type textarea "Repeat previous PO 97307, ONLY TWO LOTS. When ready to ship, contact: sh@thereg…"
type textarea "Tracey Sands Grand Hyatt Bahamar 9505 Northwest 108th Avenue Medley, FL, 33178"
type input "$ 0.00"
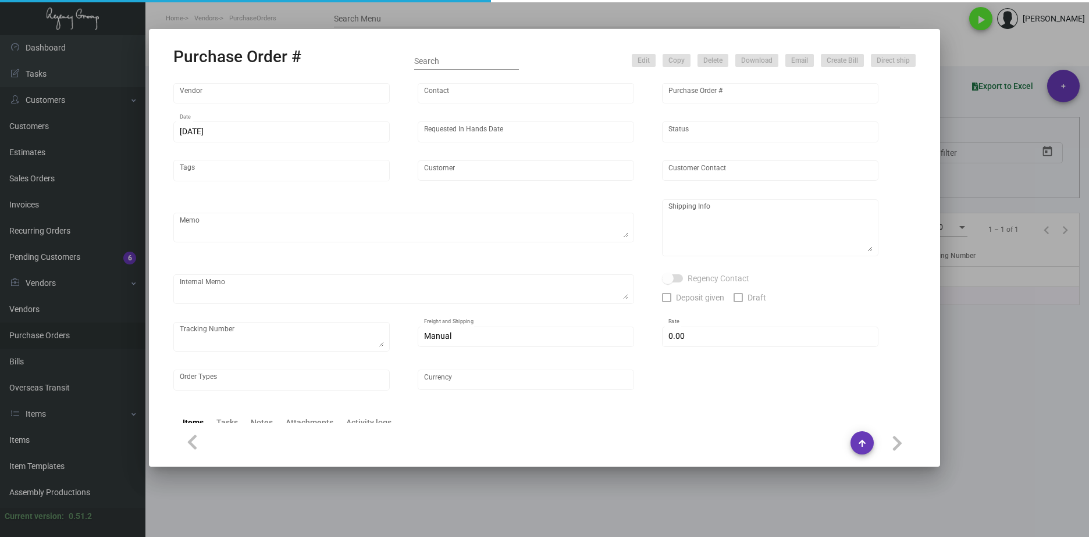
type input "United States Dollar $"
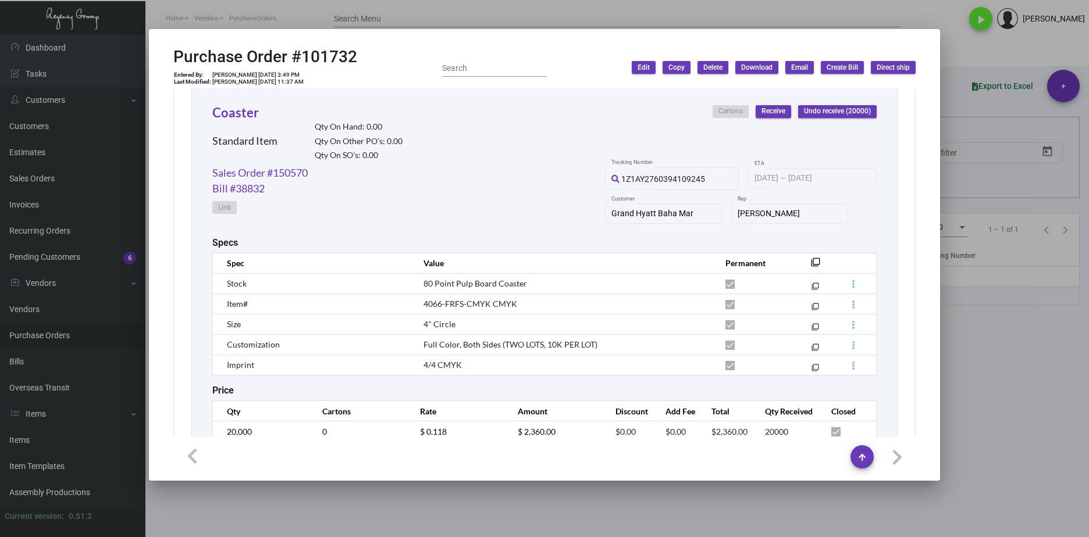
scroll to position [588, 0]
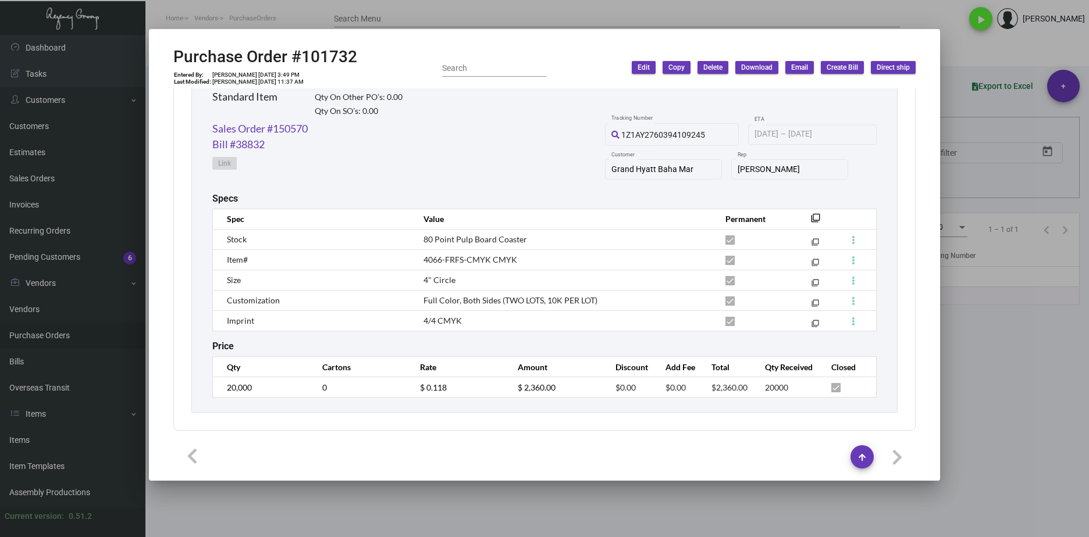
click at [379, 308] on tbody "Stock 80 Point Pulp Board Coaster filter_none Item# 4066-FRFS-CMYK CMYK filter_…" at bounding box center [545, 280] width 664 height 102
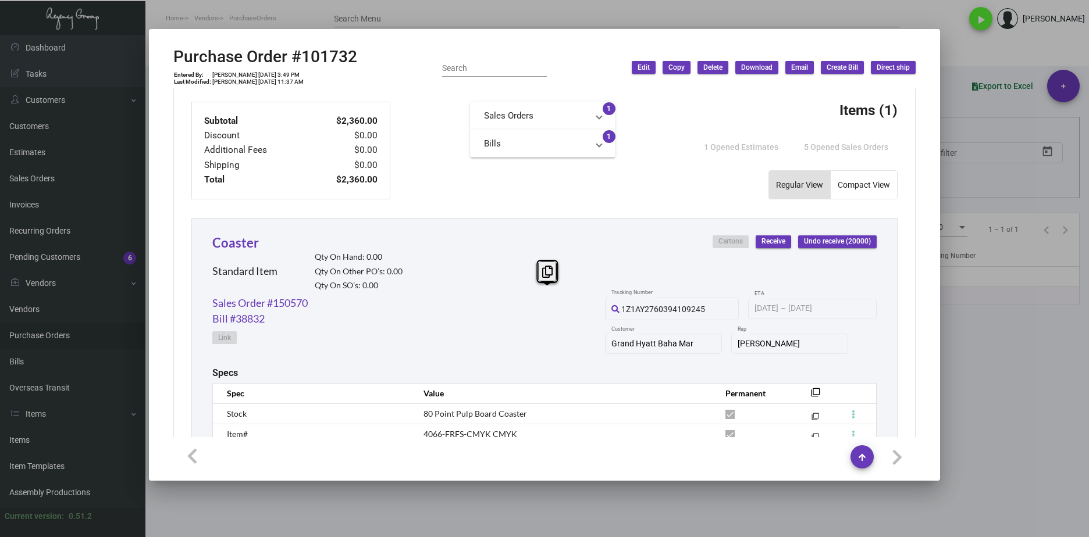
click at [473, 180] on transaction-all-links "Sales Orders Sales Order #150570 1 Bills Bill #38832 1" at bounding box center [542, 151] width 145 height 98
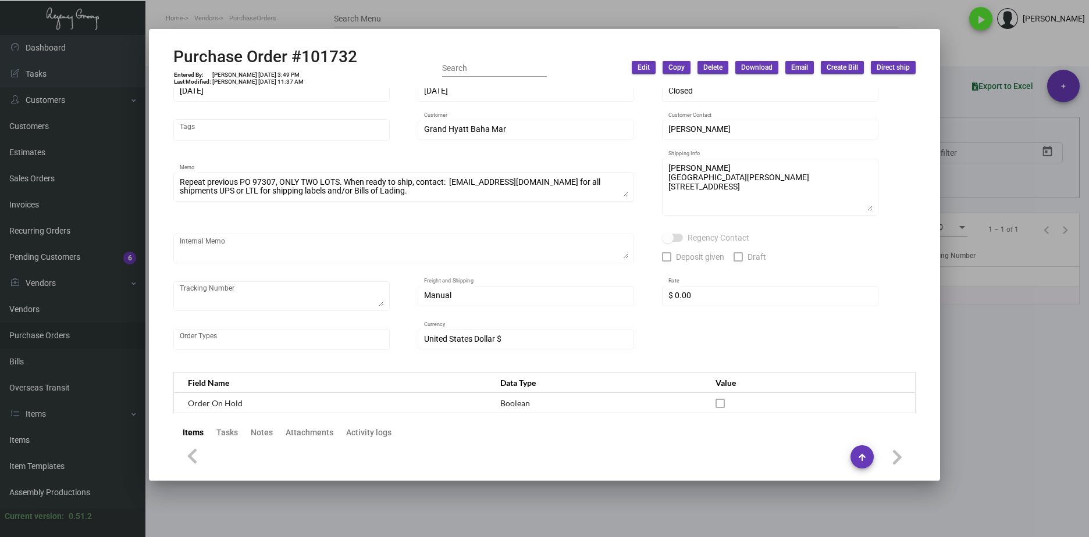
scroll to position [0, 0]
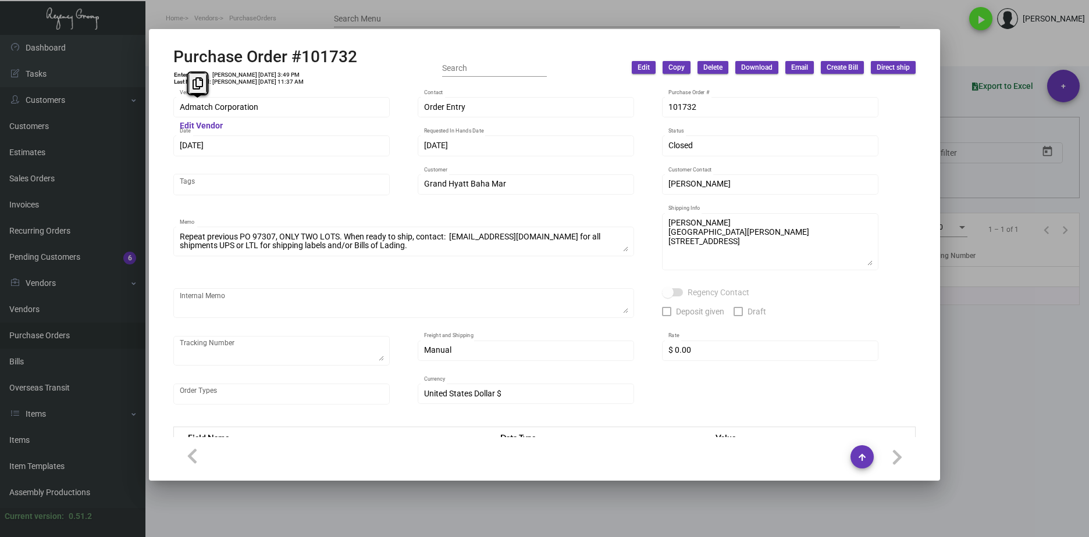
click at [161, 108] on div "Admatch Corporation Vendor Edit Vendor Order Entry Contact 101732 Purchase Orde…" at bounding box center [544, 263] width 770 height 350
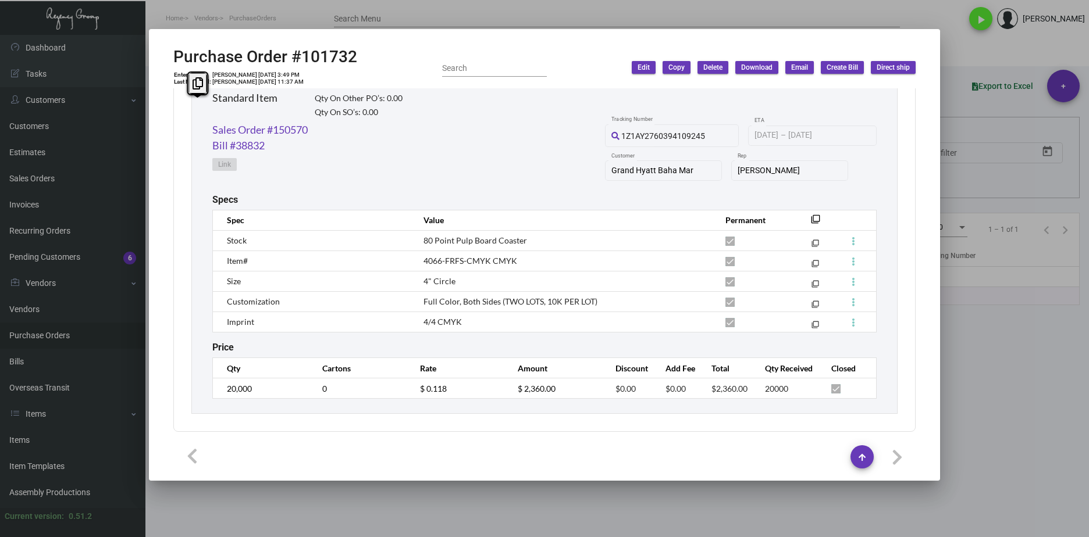
scroll to position [588, 0]
drag, startPoint x: 327, startPoint y: 129, endPoint x: 215, endPoint y: 134, distance: 111.8
click at [215, 134] on div "Sales Order #150570 Bill #38832 Link 1Z1AY2760394109245 Tracking Number 11/7/20…" at bounding box center [544, 157] width 664 height 72
copy link "ales Order #150570"
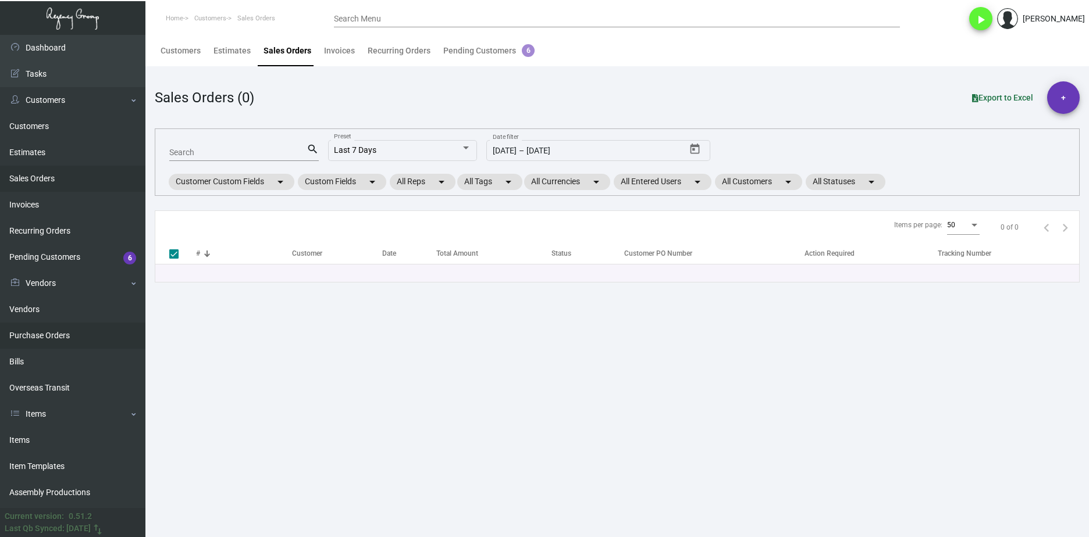
click at [33, 337] on link "Purchase Orders" at bounding box center [72, 336] width 145 height 26
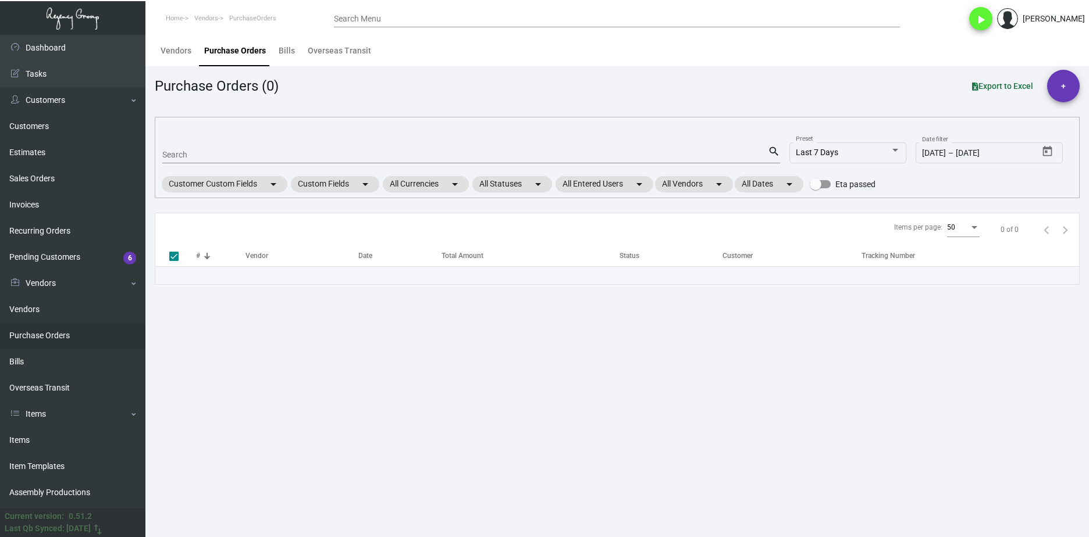
click at [260, 143] on mat-form-field "Search search" at bounding box center [471, 154] width 618 height 36
click at [261, 154] on input "Search" at bounding box center [465, 155] width 606 height 9
paste input "102870"
type input "102870"
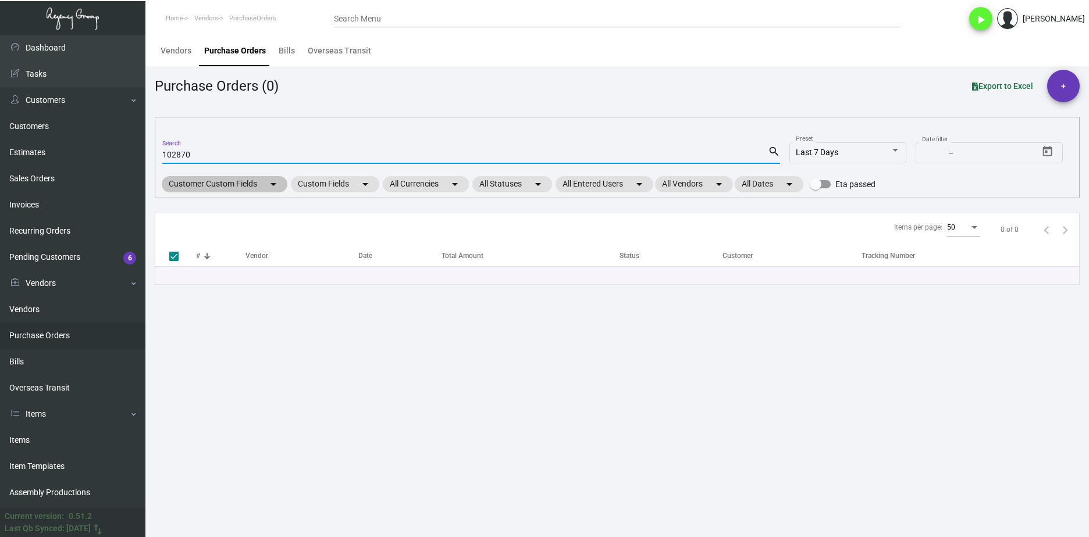
checkbox input "false"
type input "102870"
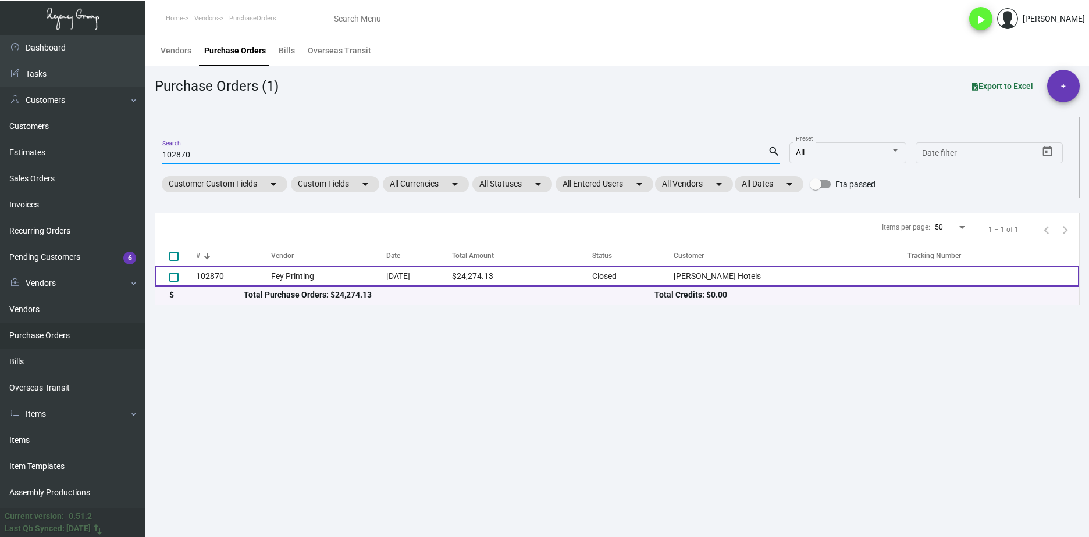
click at [240, 274] on td "102870" at bounding box center [233, 276] width 75 height 20
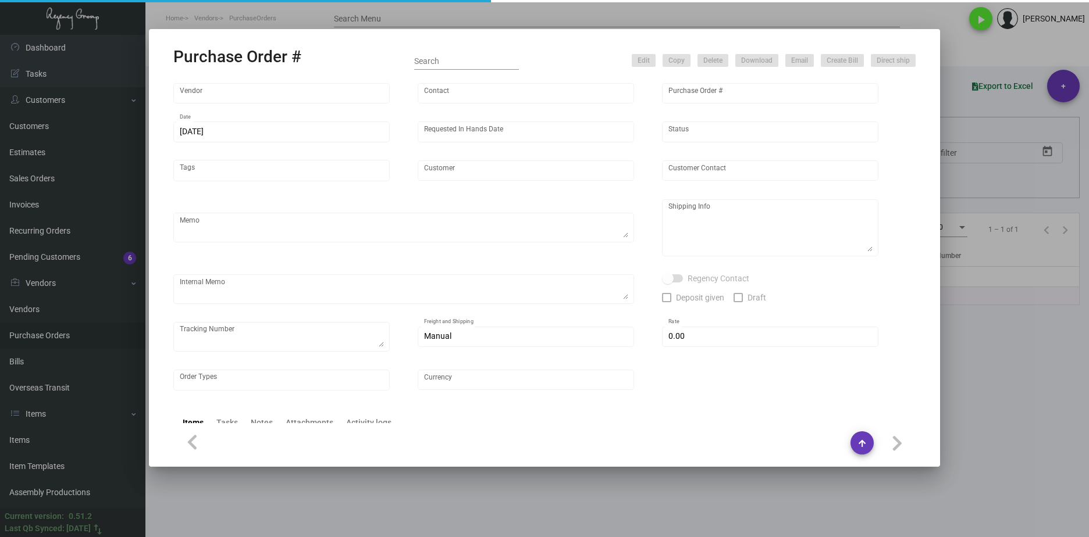
type input "Fey Printing"
type input "Scott Gasch"
type input "102870"
type input "12/22/2023"
type input "1/12/2024"
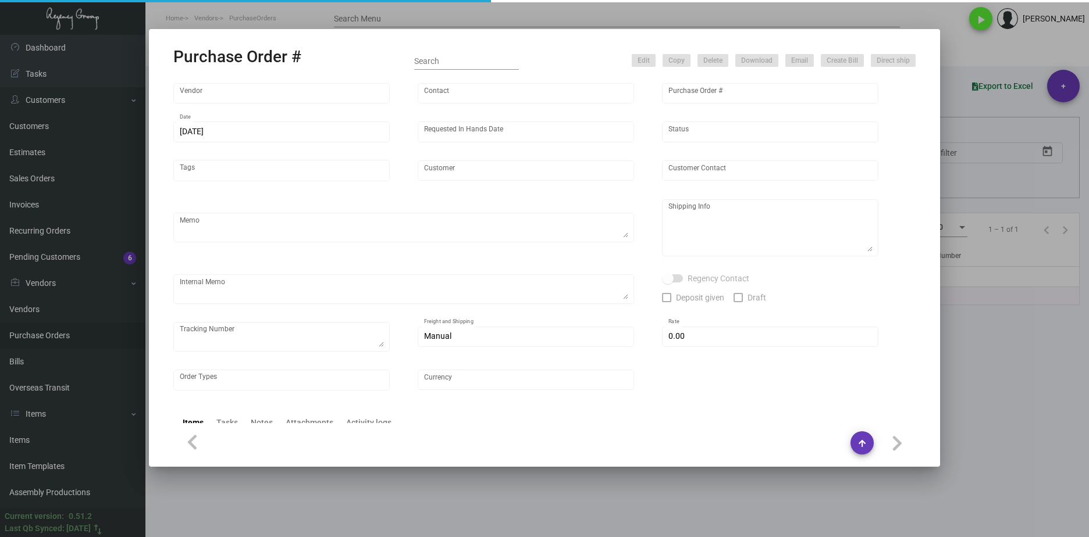
type input "Thompson Hotels"
type textarea "Please contact SH@theregencygroup to schedule shipping"
type textarea "Regency Group NJ - Alex Penate 22 Belgrove Dr. Kearny, NJ, 07032 US"
type textarea "2/13 - 3 PALLETS SHIFL/NOLAN TRANS - 485978741 - $655.00 03/12/24 Shipped direc…"
checkbox input "true"
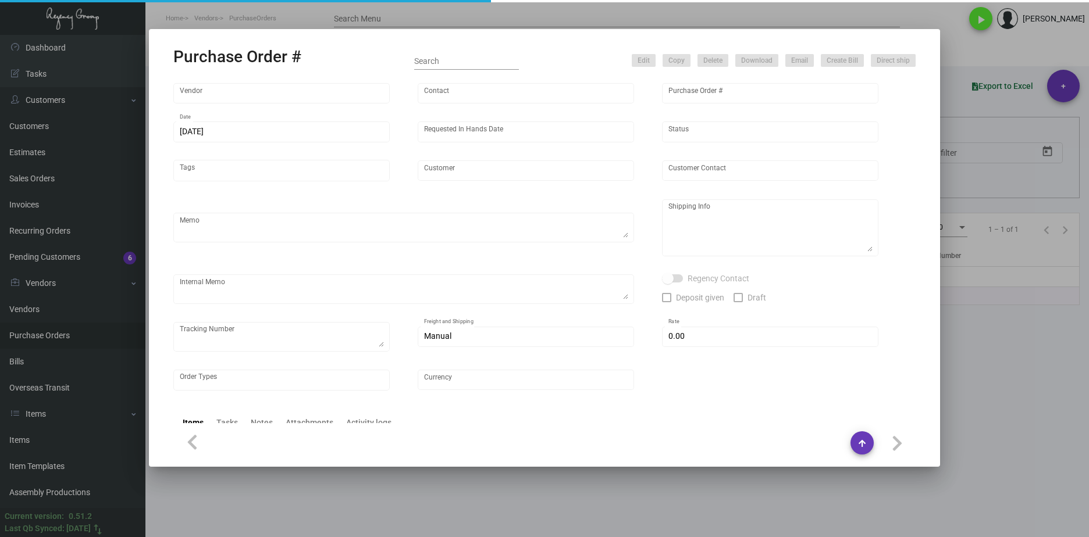
type input "$ 0.00"
type input "United States Dollar $"
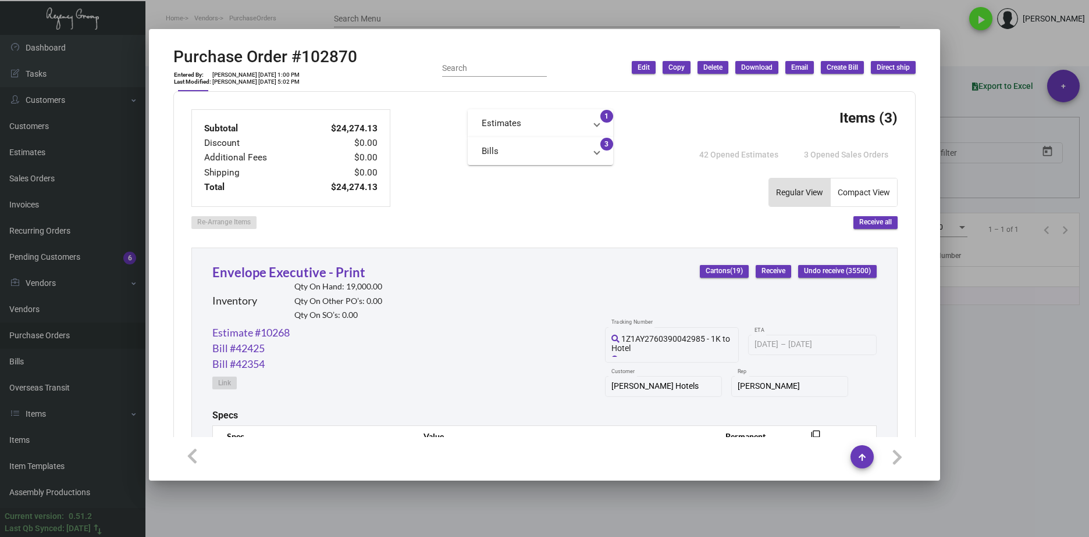
scroll to position [349, 0]
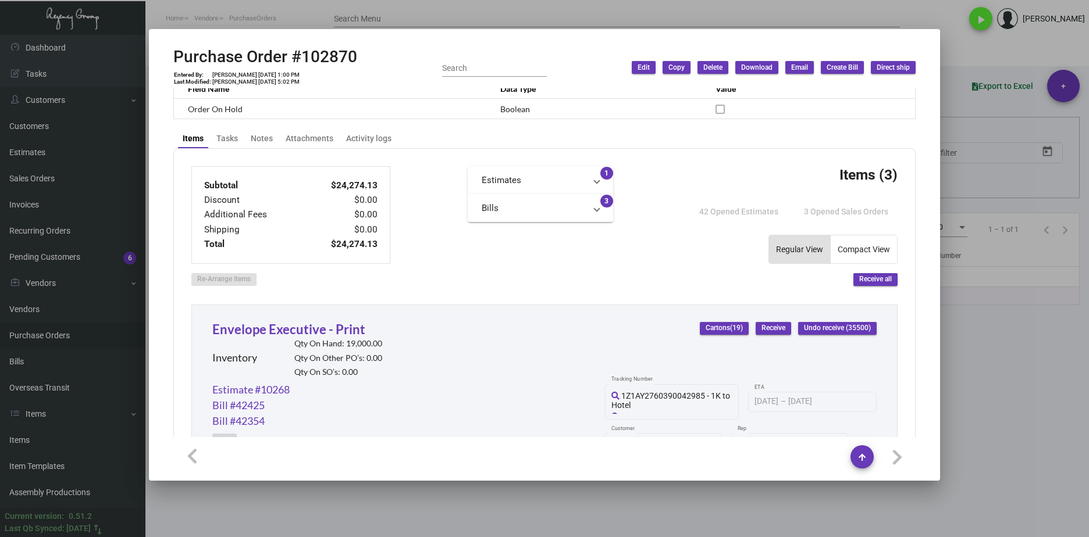
click at [722, 511] on div at bounding box center [544, 268] width 1089 height 537
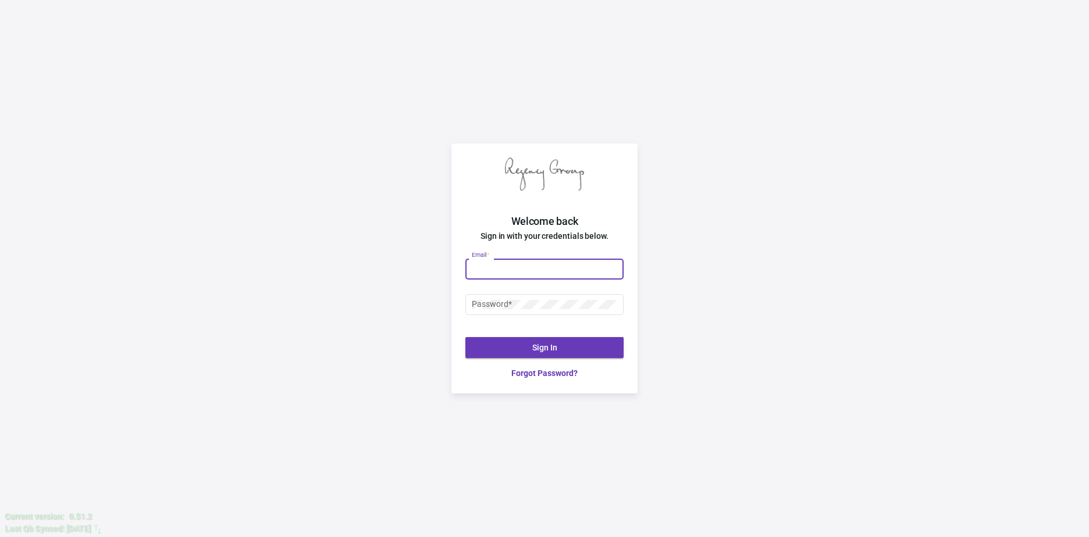
click at [590, 265] on input "Email *" at bounding box center [545, 269] width 146 height 9
type input "justin@theregencygroup.net"
click at [564, 295] on div "Password *" at bounding box center [545, 304] width 146 height 23
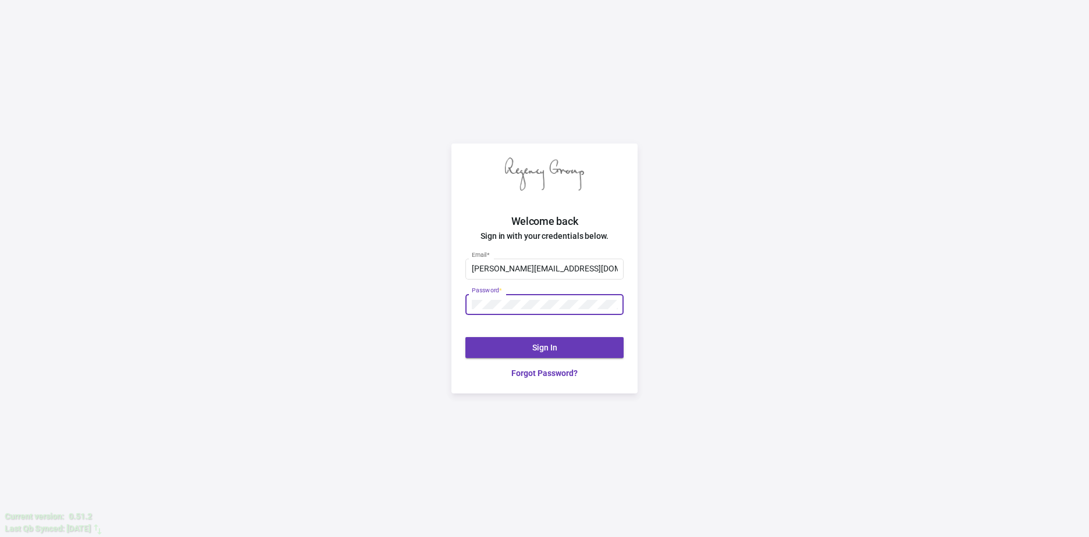
click at [562, 298] on div "Password *" at bounding box center [545, 304] width 146 height 23
click at [472, 300] on div at bounding box center [472, 300] width 0 height 0
click at [556, 345] on span "Sign In" at bounding box center [544, 347] width 25 height 9
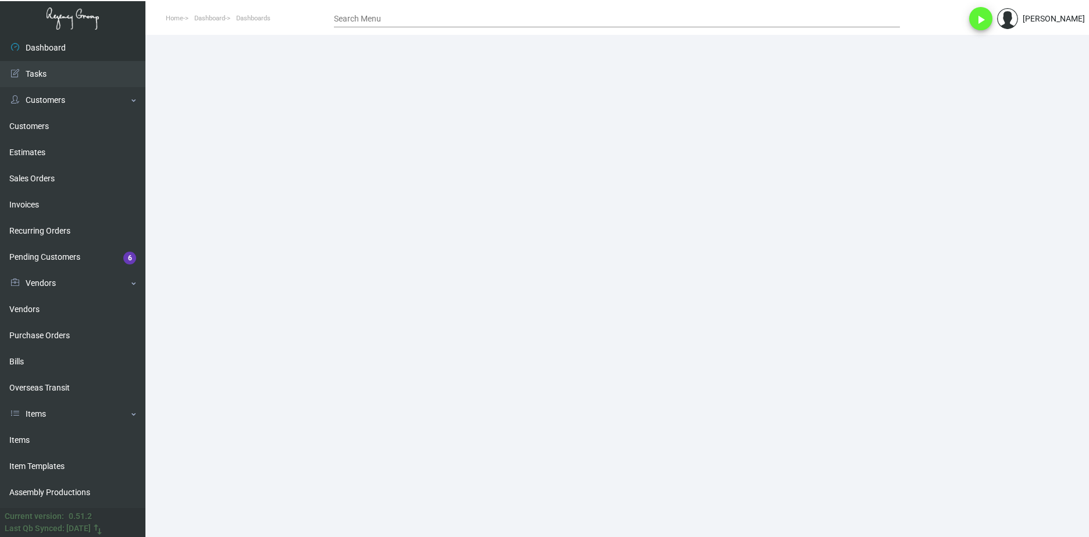
click at [1080, 23] on div "[PERSON_NAME]" at bounding box center [1054, 19] width 62 height 12
click at [1018, 20] on img at bounding box center [1007, 18] width 21 height 21
click at [1029, 20] on div at bounding box center [544, 268] width 1089 height 537
click at [354, 244] on main at bounding box center [616, 286] width 943 height 503
click at [60, 329] on link "Purchase Orders" at bounding box center [72, 336] width 145 height 26
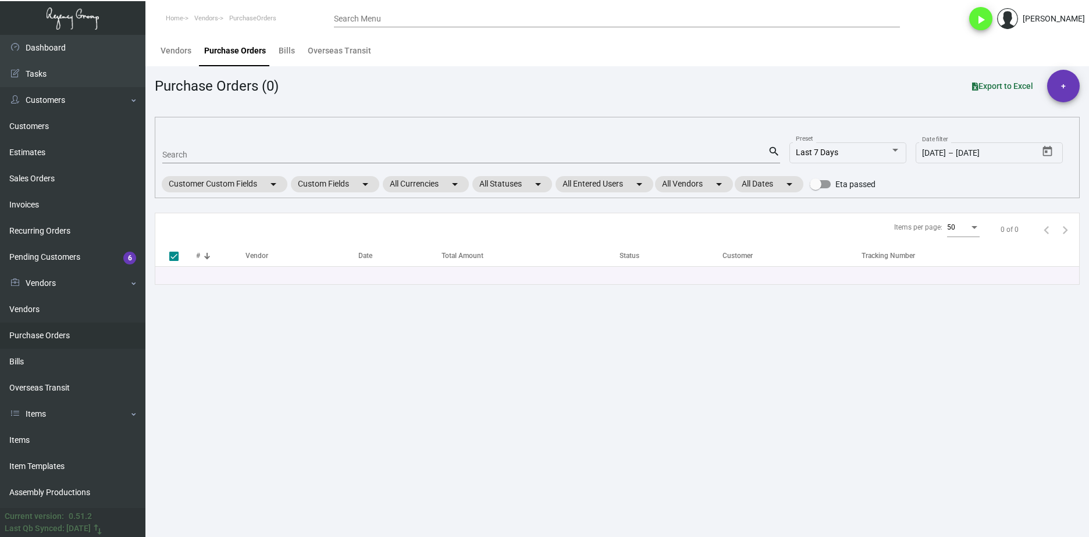
click at [209, 158] on input "Search" at bounding box center [465, 155] width 606 height 9
paste input "103604"
type input "103604"
checkbox input "false"
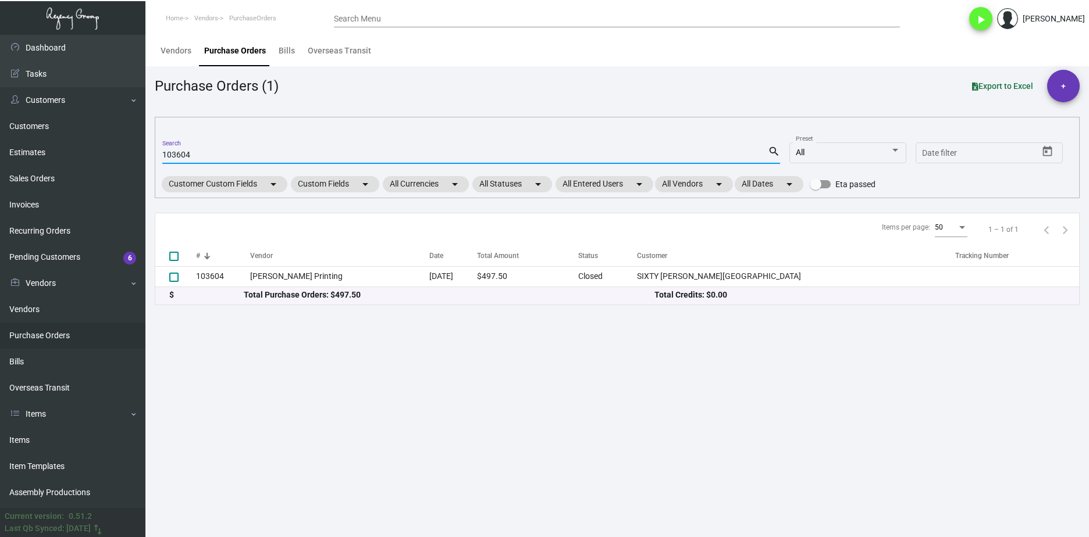
type input "103604"
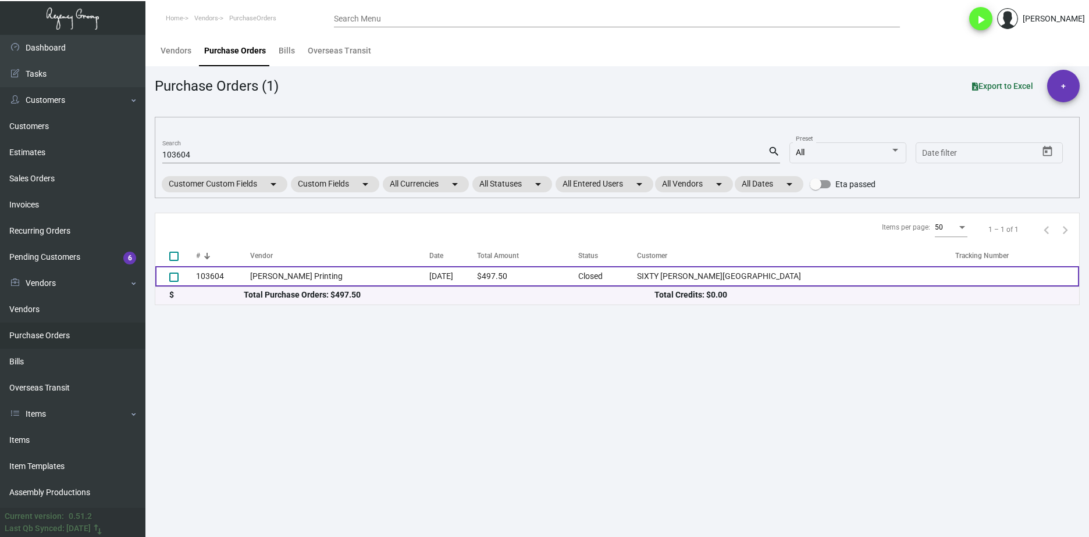
click at [203, 277] on td "103604" at bounding box center [223, 276] width 54 height 20
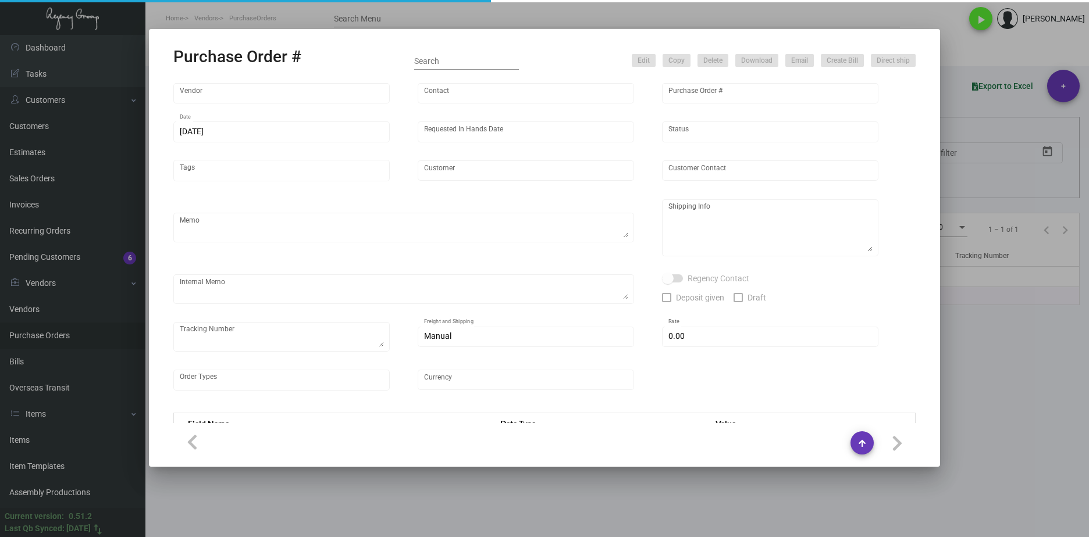
type input "Werner Printing"
type input "Bob Werner"
type input "103604"
type input "2/9/2024"
type input "2/26/2024"
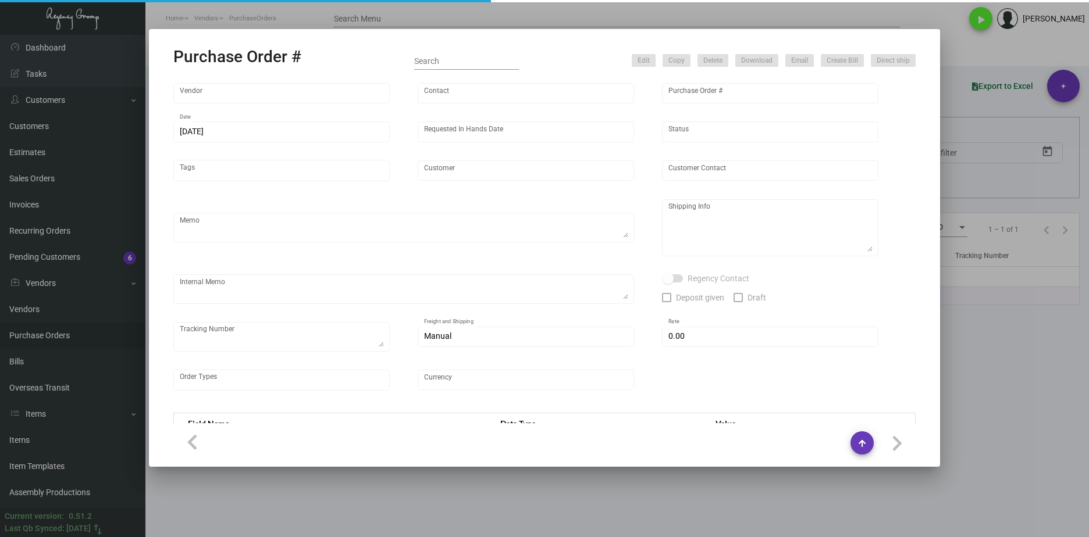
type input "SIXTY [PERSON_NAME][GEOGRAPHIC_DATA]"
type input "[PERSON_NAME]"
type textarea "Reorder - Purchase Order #100394 / Please reach out to SH for UPS labels."
type textarea "SIXTY [PERSON_NAME][GEOGRAPHIC_DATA] - [PERSON_NAME] [STREET_ADDRESS]"
type input "$ 0.00"
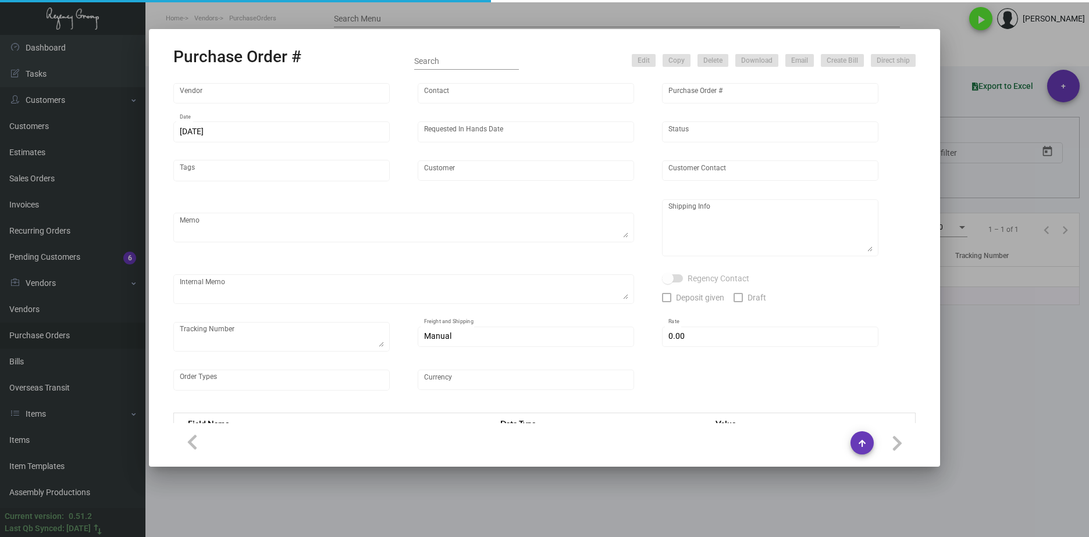
type input "United States Dollar $"
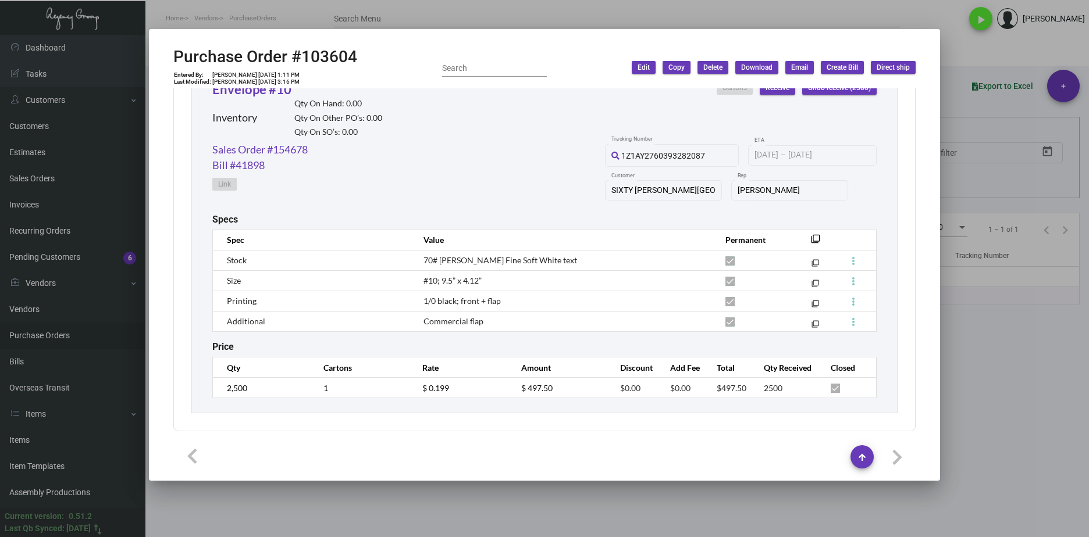
scroll to position [568, 0]
drag, startPoint x: 302, startPoint y: 147, endPoint x: 212, endPoint y: 148, distance: 89.6
click at [212, 148] on div "Sales Order #154678 Bill #41898 Link 1Z1AY2760393282087 Tracking Number 2/21/20…" at bounding box center [544, 177] width 664 height 72
copy link "Sales Order #154678"
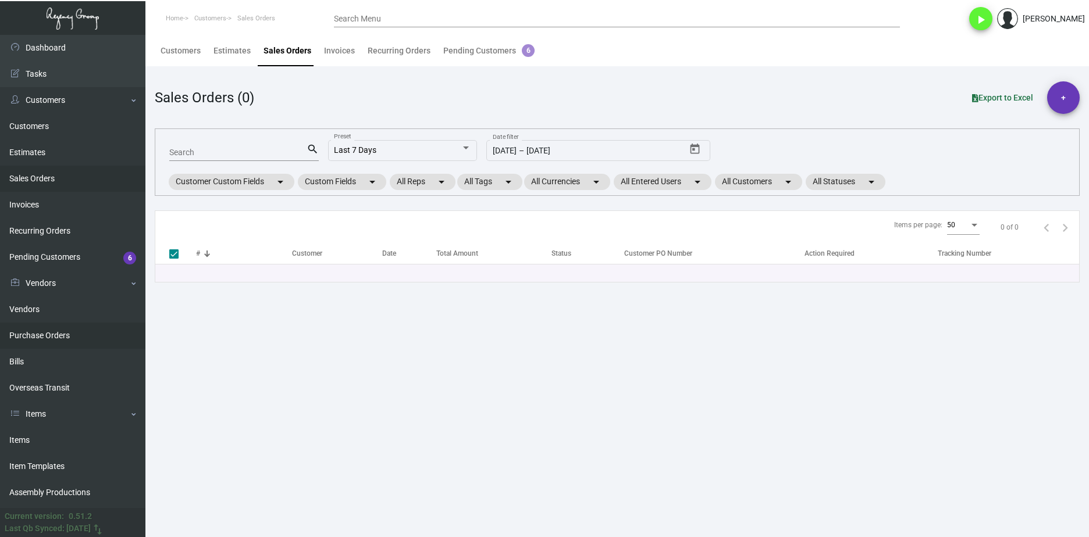
click at [73, 332] on link "Purchase Orders" at bounding box center [72, 336] width 145 height 26
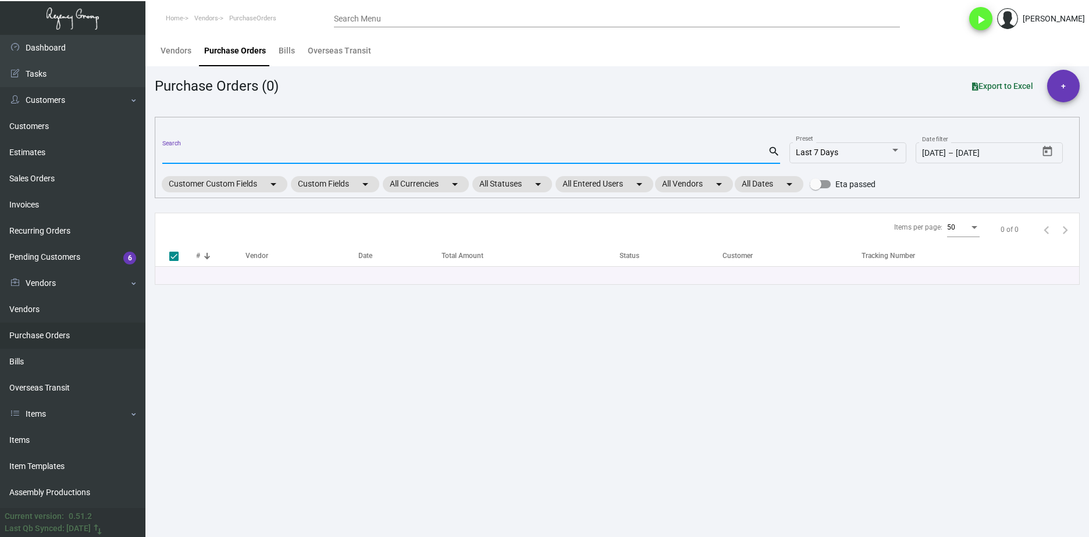
click at [183, 155] on input "Search" at bounding box center [465, 155] width 606 height 9
paste input "103055"
type input "103055"
checkbox input "false"
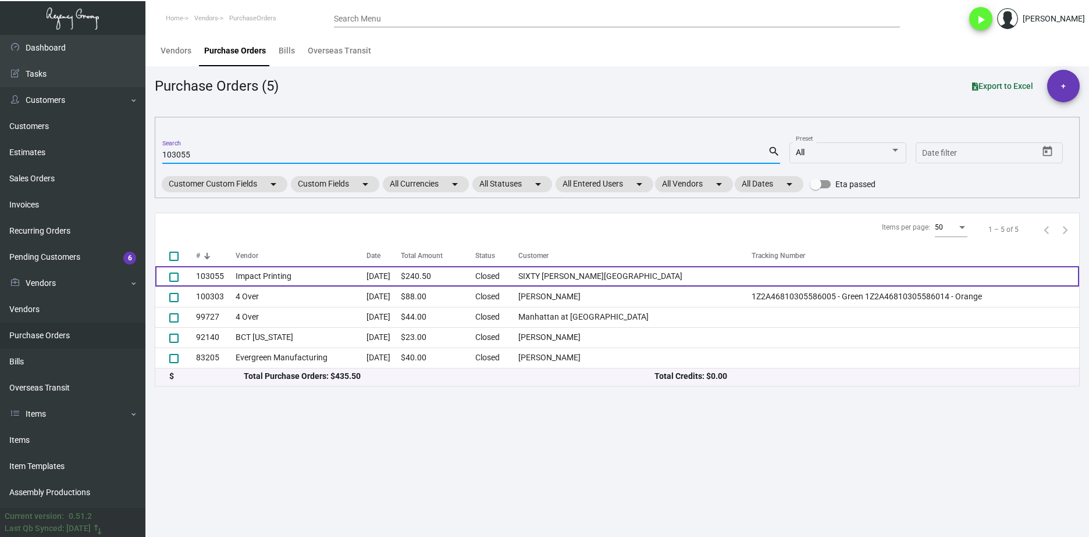
click at [257, 276] on td "Impact Printing" at bounding box center [301, 276] width 131 height 20
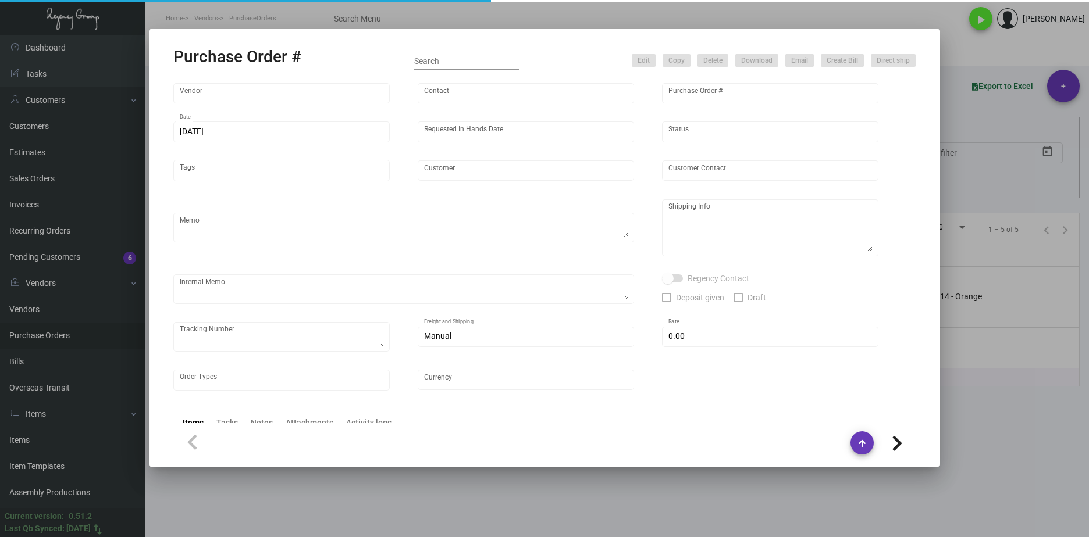
type input "Impact Printing"
type input "Impact Orders"
type input "103055"
type input "[DATE]"
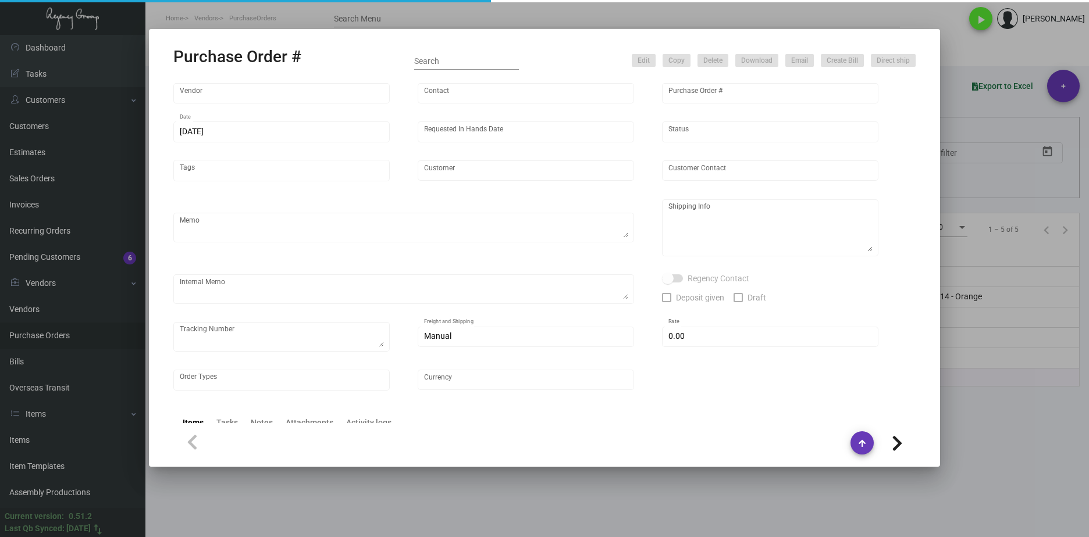
type input "SIXTY [PERSON_NAME][GEOGRAPHIC_DATA]"
type input "[PERSON_NAME]"
type textarea "Quote# 48572 / Please reach out to SH for UPS labels,"
type textarea "SIXTY [PERSON_NAME][GEOGRAPHIC_DATA] - [PERSON_NAME] [STREET_ADDRESS]"
type input "$ 0.00"
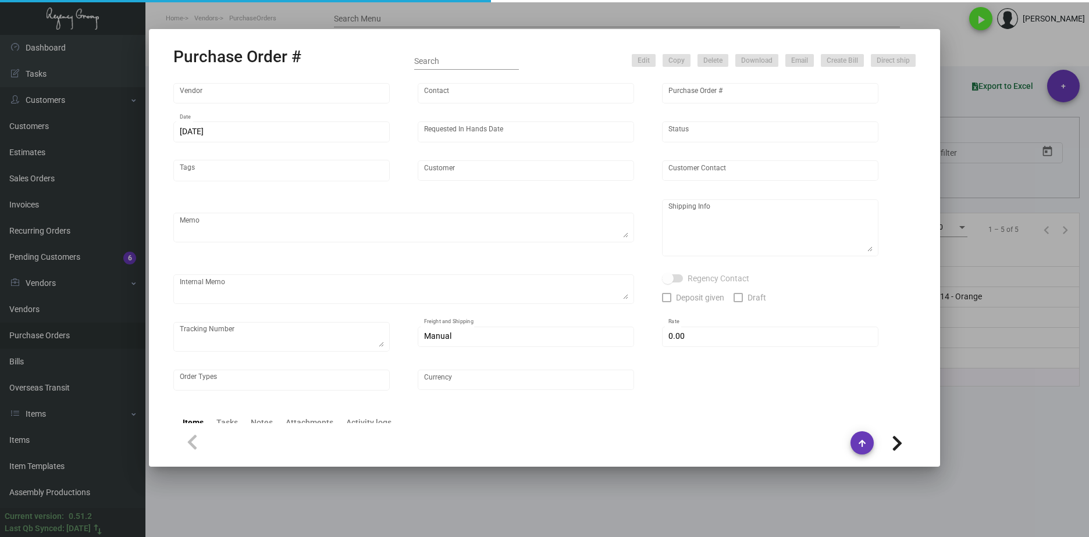
type input "United States Dollar $"
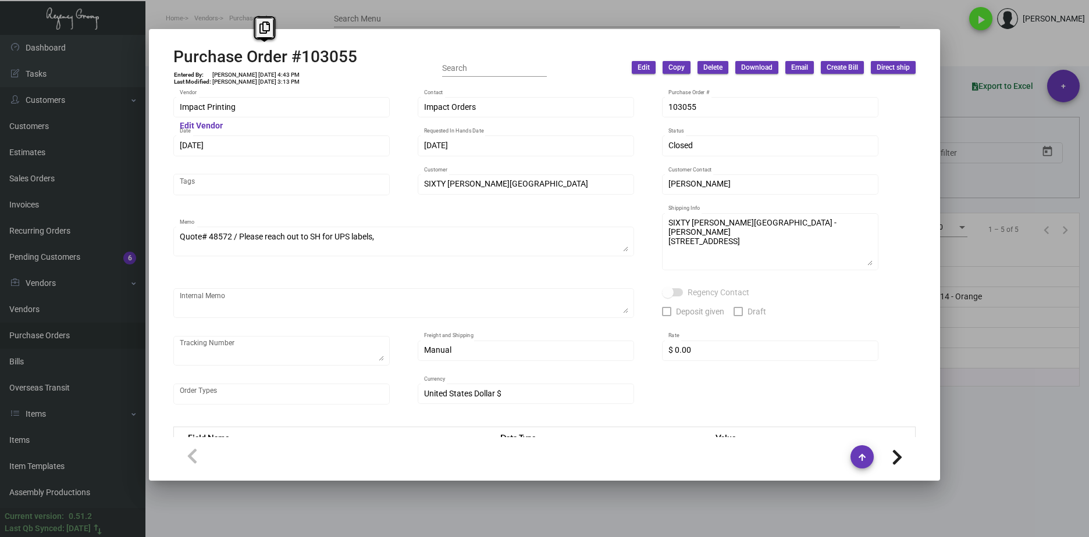
drag, startPoint x: 375, startPoint y: 56, endPoint x: 154, endPoint y: 56, distance: 221.6
click at [154, 56] on mat-dialog-container "Purchase Order #103055 Entered By: [PERSON_NAME] [DATE] 4:43 PM Last Modified: …" at bounding box center [544, 255] width 791 height 452
copy h2 "Purchase Order #103055"
click at [76, 100] on div "Purchase Order #103055 Entered By: [PERSON_NAME] [DATE] 4:43 PM Last Modified: …" at bounding box center [544, 268] width 1089 height 537
click at [292, 86] on div "Purchase Order #103055 Entered By: [PERSON_NAME] [DATE] 4:43 PM Last Modified: …" at bounding box center [265, 67] width 184 height 41
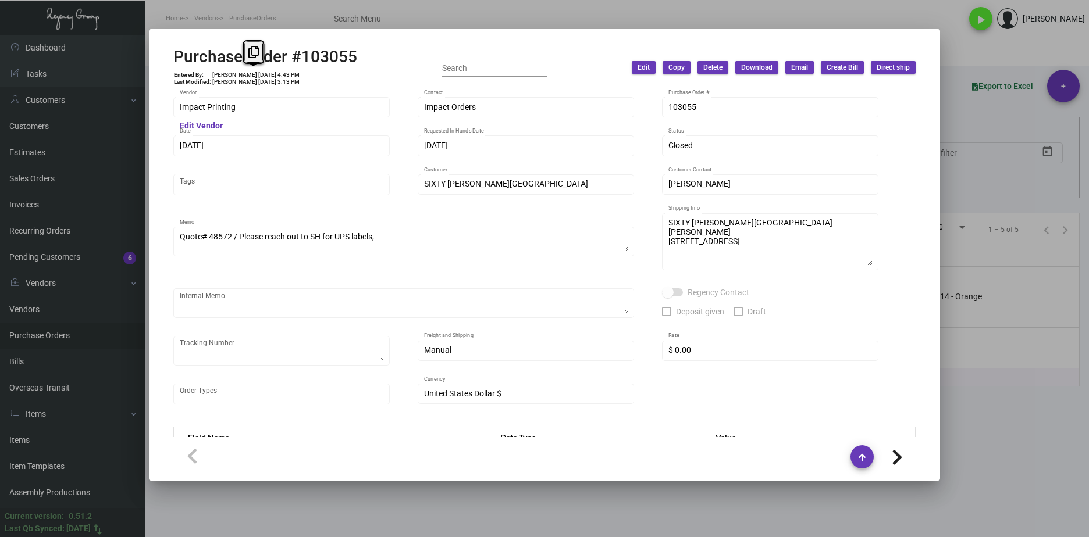
drag, startPoint x: 263, startPoint y: 73, endPoint x: 244, endPoint y: 71, distance: 19.3
click at [244, 72] on td "[PERSON_NAME] [DATE] 4:43 PM" at bounding box center [256, 75] width 88 height 7
copy td "[DATE],"
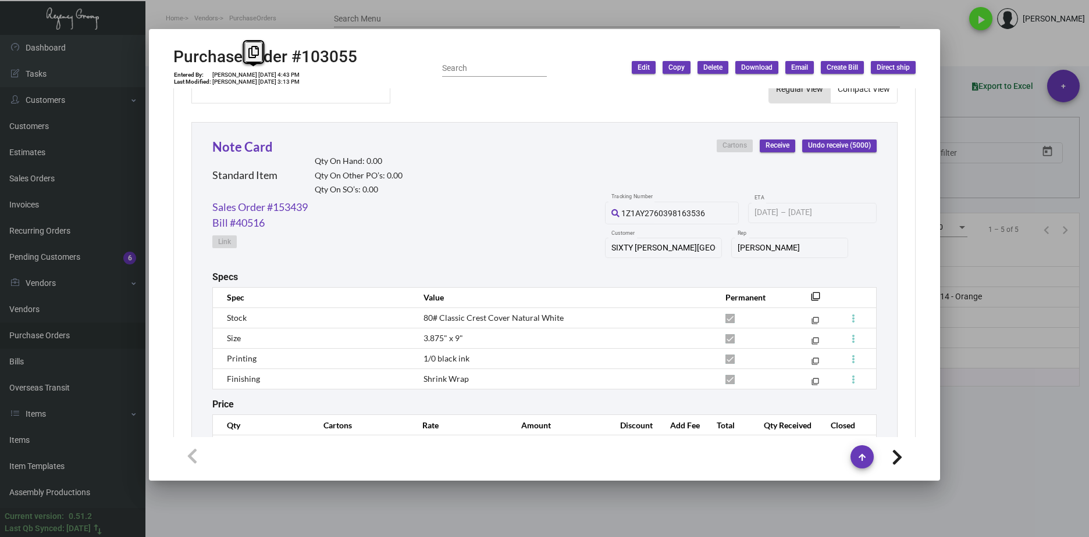
scroll to position [568, 0]
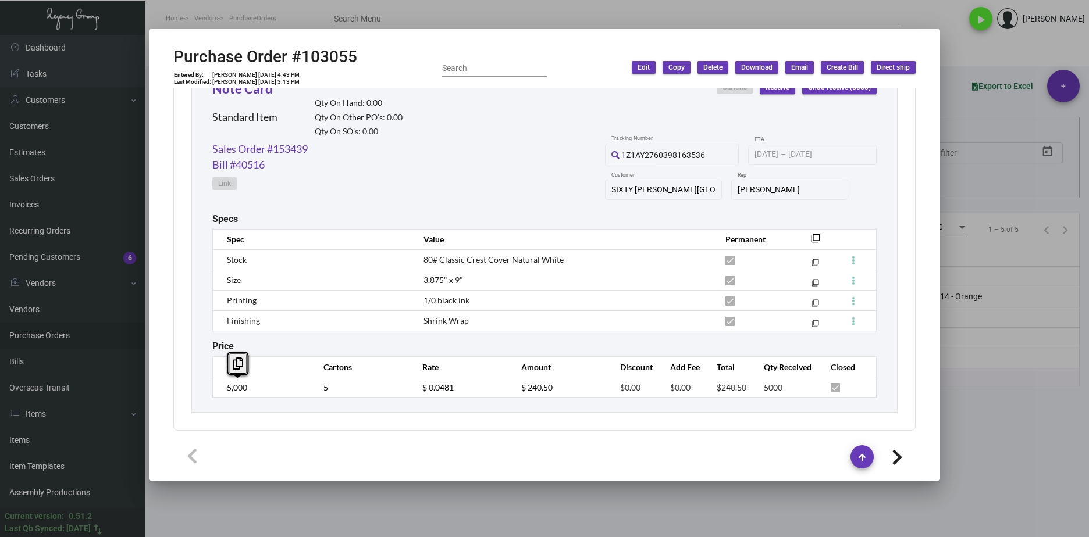
click at [202, 388] on div "Note Card Standard Item Qty On Hand: 0.00 Qty On Other PO’s: 0.00 Qty On SO’s: …" at bounding box center [544, 238] width 706 height 349
click at [411, 395] on td "$ 0.0481" at bounding box center [460, 388] width 99 height 20
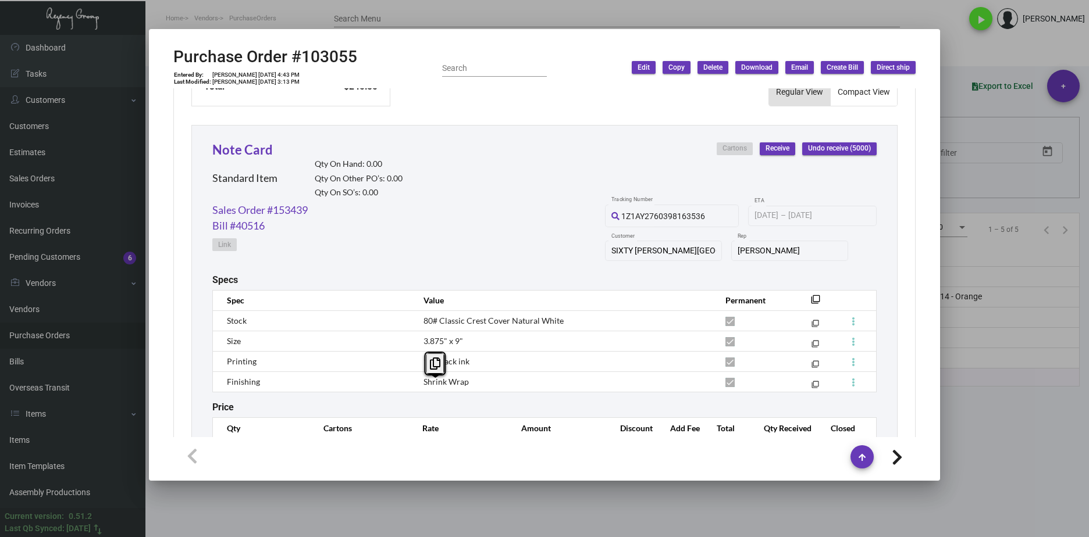
scroll to position [451, 0]
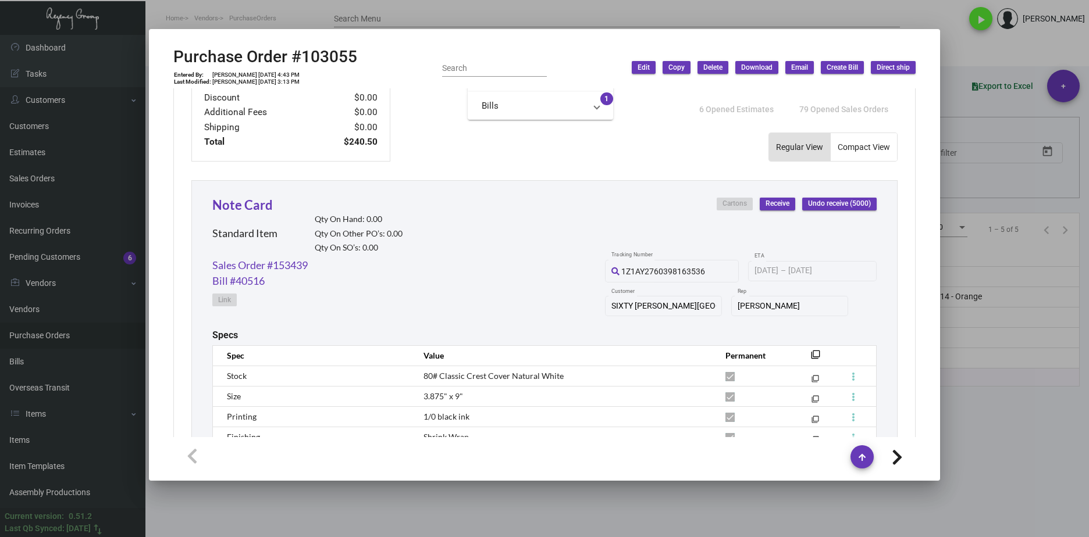
click at [327, 266] on div "Sales Order #153439 Bill #40516 Link 1Z1AY2760398163536 Tracking Number [DATE] …" at bounding box center [544, 294] width 664 height 72
drag, startPoint x: 319, startPoint y: 265, endPoint x: 218, endPoint y: 266, distance: 101.8
click at [218, 266] on div "Sales Order #153439 Bill #40516 Link 1Z1AY2760398163536 Tracking Number [DATE] …" at bounding box center [544, 294] width 664 height 72
click at [483, 280] on div "Sales Order #153439 Bill #40516 Link 1Z1AY2760398163536 Tracking Number [DATE] …" at bounding box center [544, 294] width 664 height 72
drag, startPoint x: 308, startPoint y: 264, endPoint x: 213, endPoint y: 272, distance: 95.2
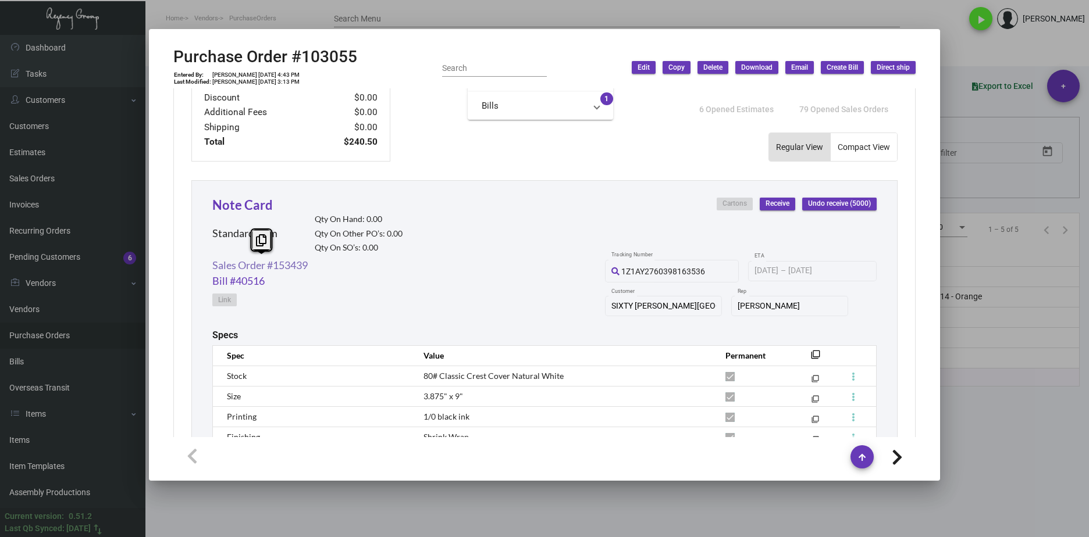
click at [213, 272] on div "Sales Order #153439 Bill #40516 Link 1Z1AY2760398163536 Tracking Number [DATE] …" at bounding box center [544, 294] width 664 height 72
copy link "Sales Order #153439"
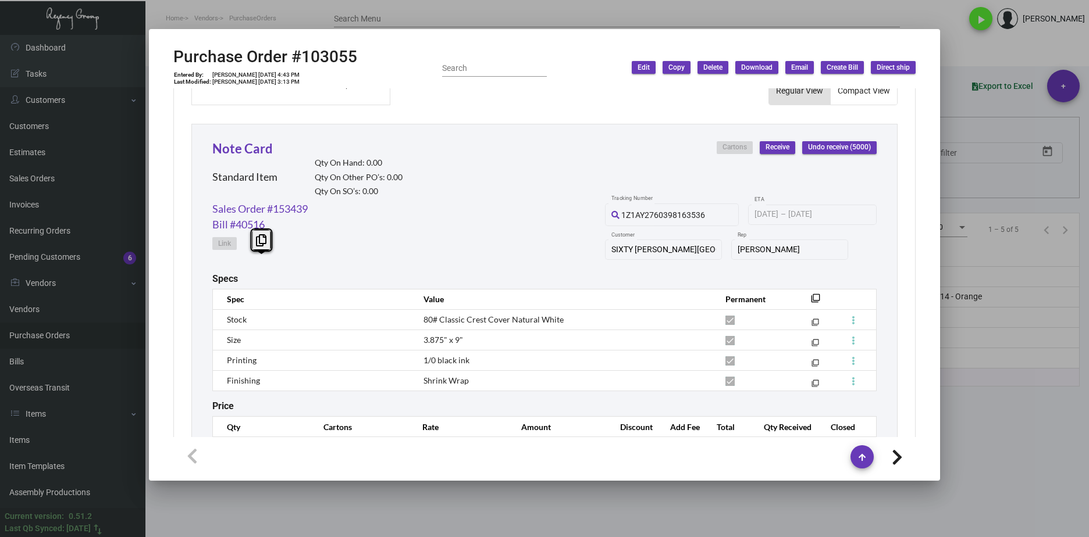
scroll to position [452, 0]
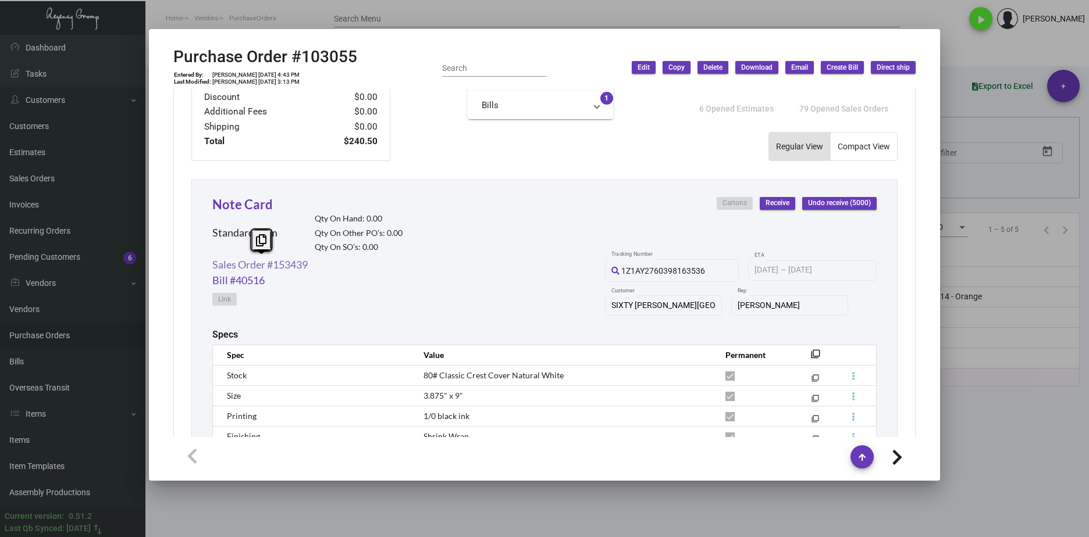
click at [294, 270] on link "Sales Order #153439" at bounding box center [259, 265] width 95 height 16
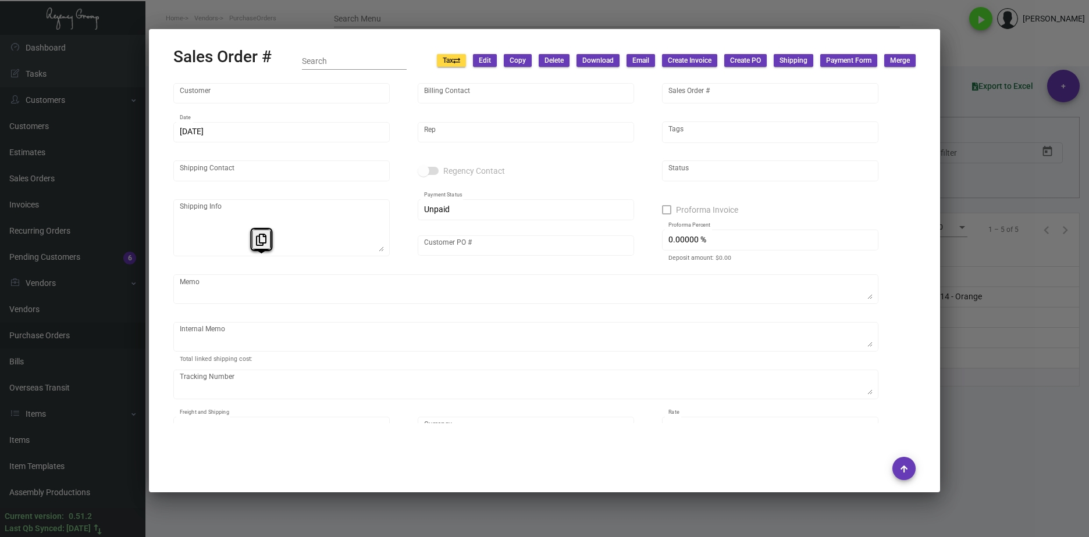
type input "SIXTY [PERSON_NAME][GEOGRAPHIC_DATA]"
type input "[PERSON_NAME]"
type input "153439"
type input "[DATE]"
type input "[PERSON_NAME]"
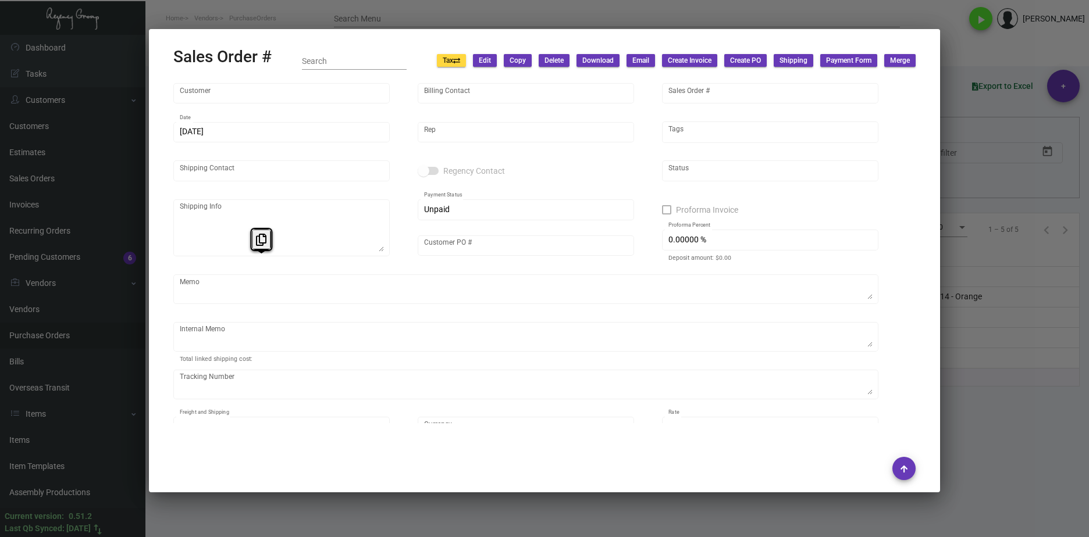
type input "[PERSON_NAME]"
type textarea "SIXTY [PERSON_NAME][GEOGRAPHIC_DATA] - [PERSON_NAME] [STREET_ADDRESS]"
type input "SBNC010524"
type textarea "[DATE] Shipped from Impact by UPS Ground Cost $63.00"
type input "United States Dollar $"
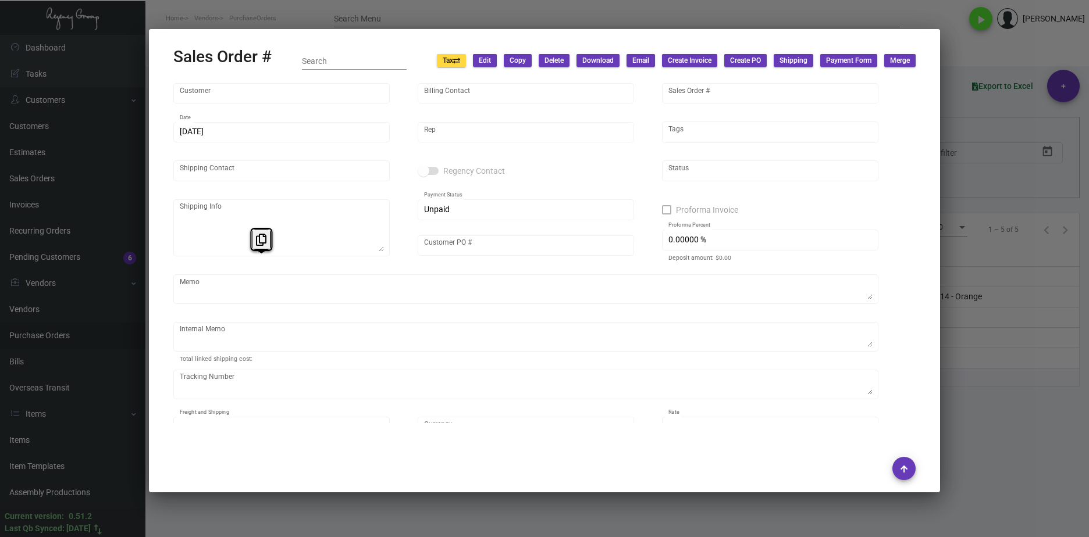
type input "$ 89.87"
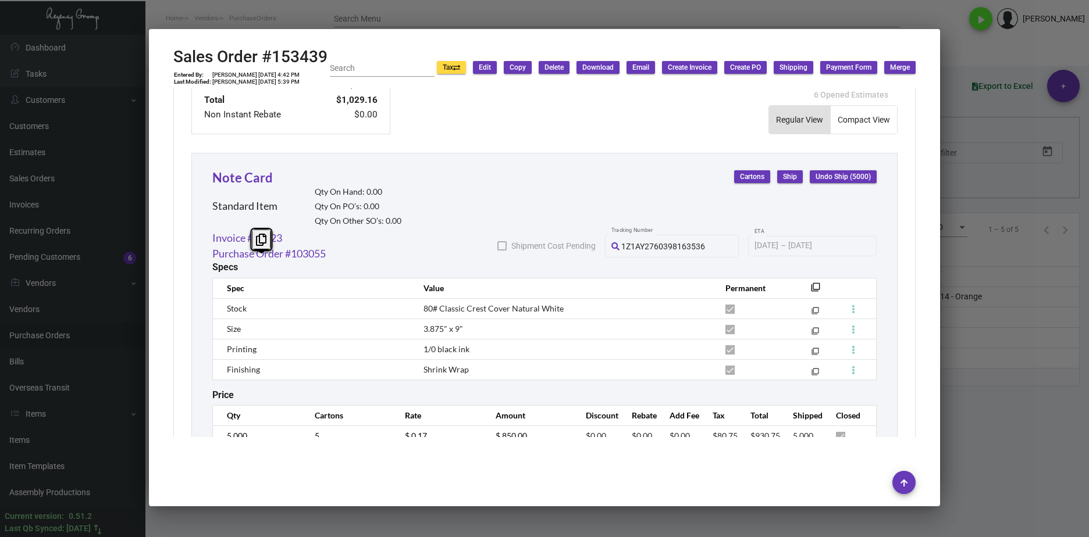
scroll to position [646, 0]
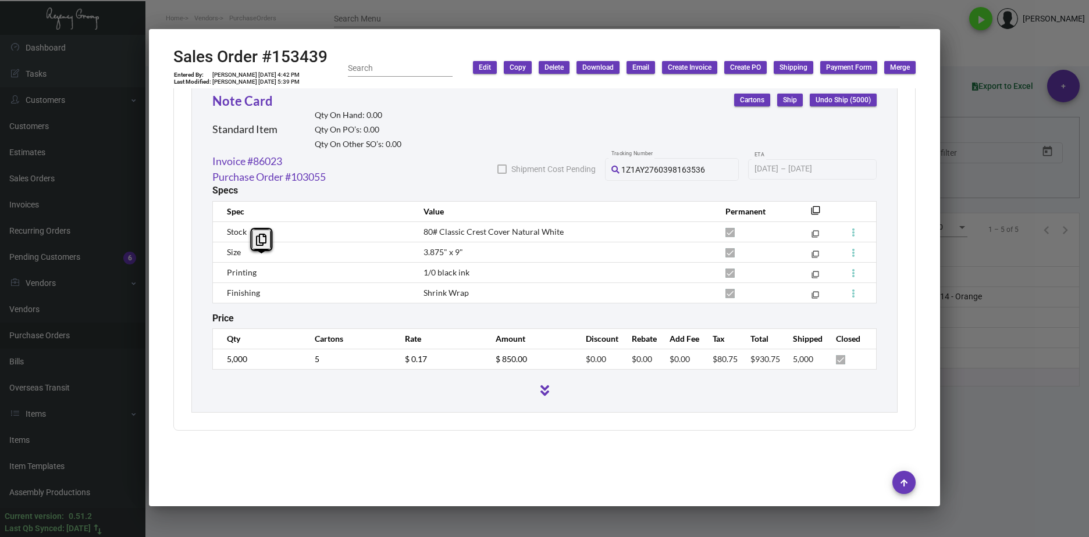
click at [380, 361] on tr "5,000 5 $ 0.17 $ 850.00 $0.00 $0.00 $0.00 $80.75 $930.75 5,000" at bounding box center [545, 359] width 664 height 20
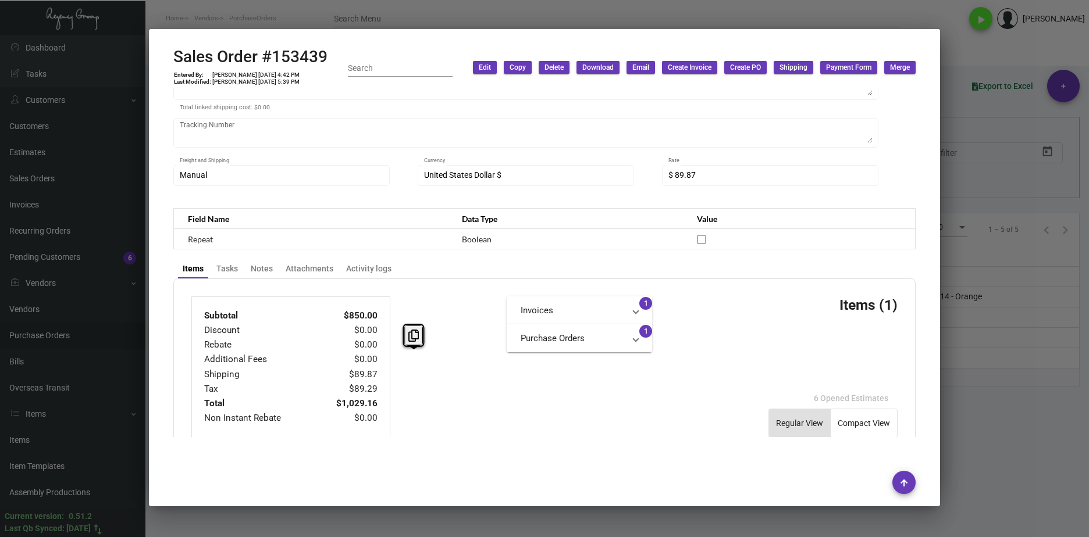
scroll to position [239, 0]
